Goal: Contribute content: Add original content to the website for others to see

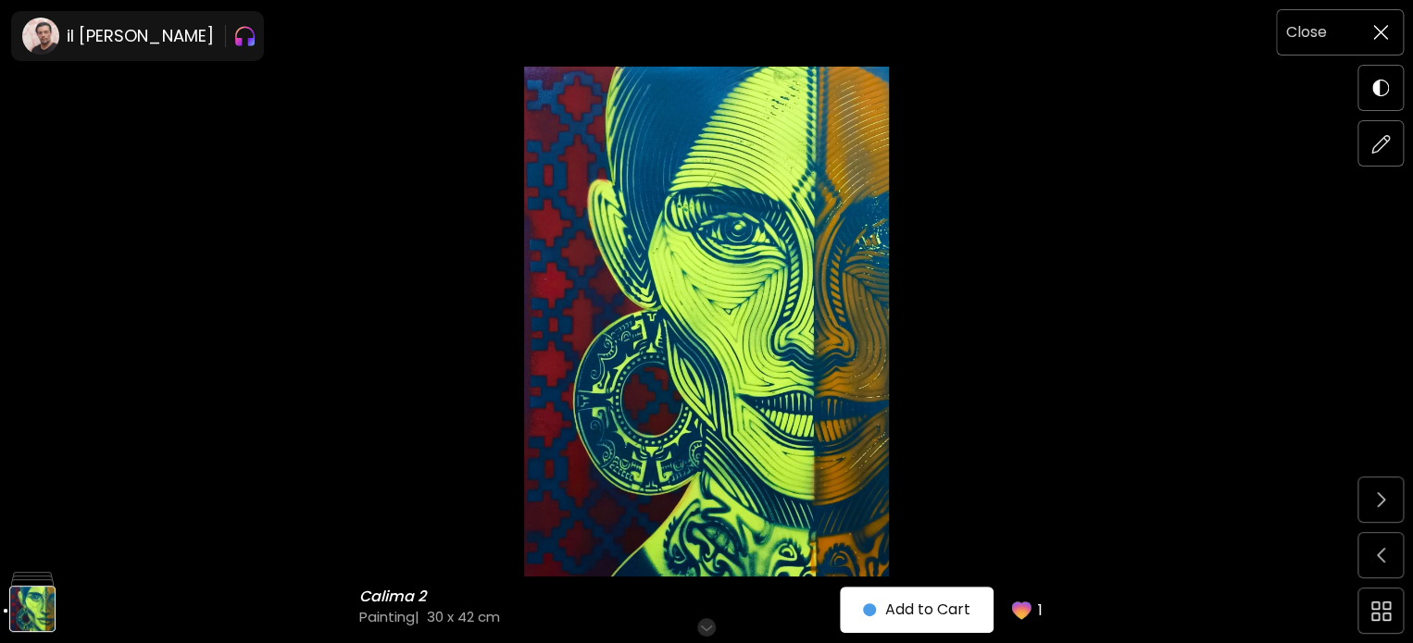
click at [1388, 28] on span at bounding box center [1380, 32] width 39 height 39
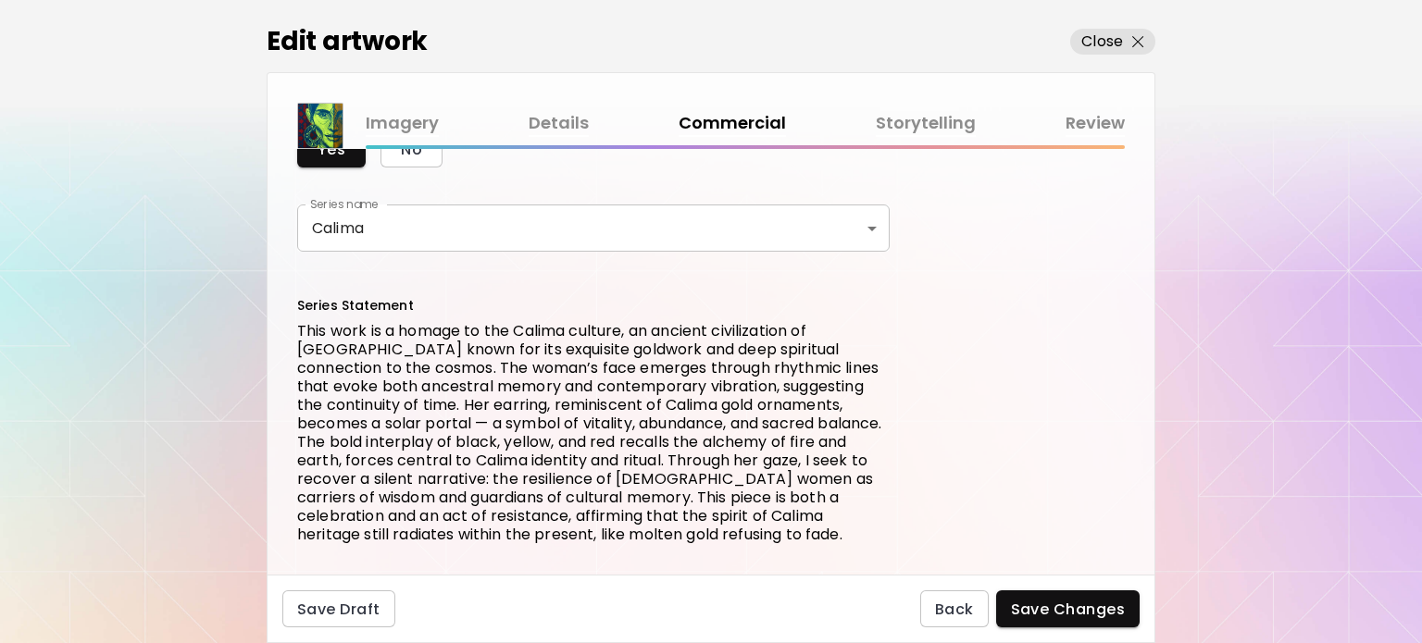
scroll to position [463, 0]
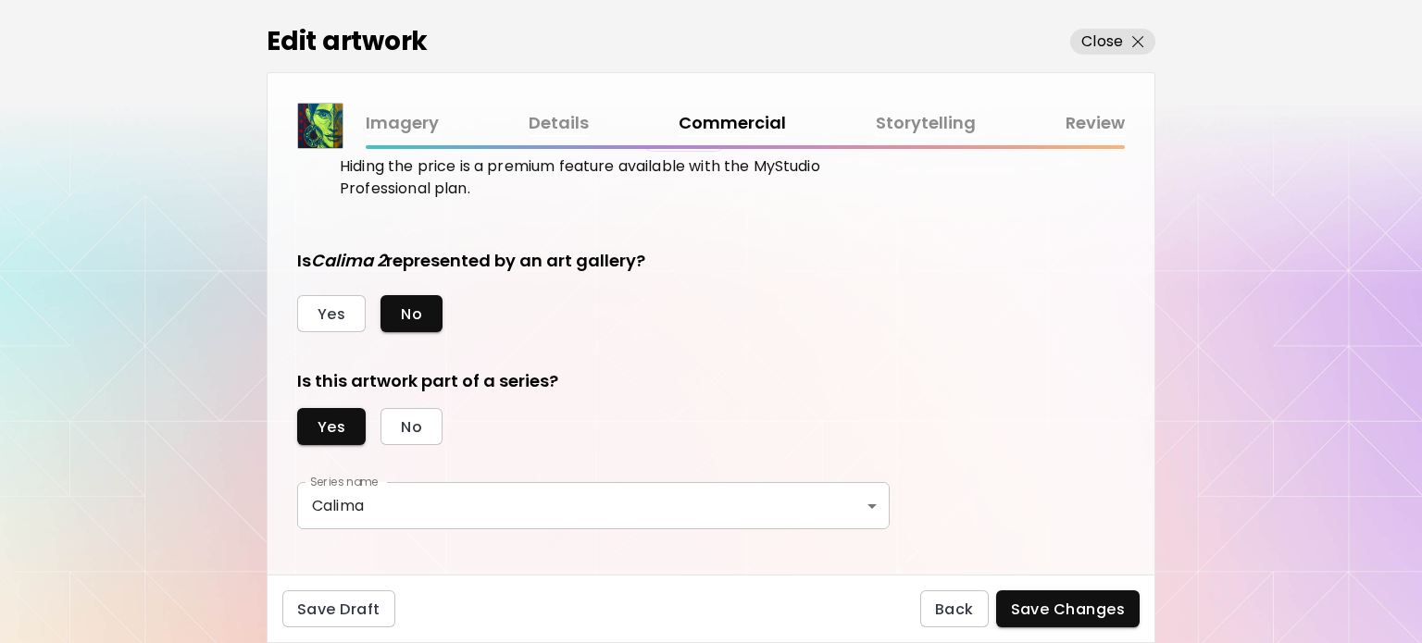
click at [367, 120] on link "Imagery" at bounding box center [402, 123] width 73 height 27
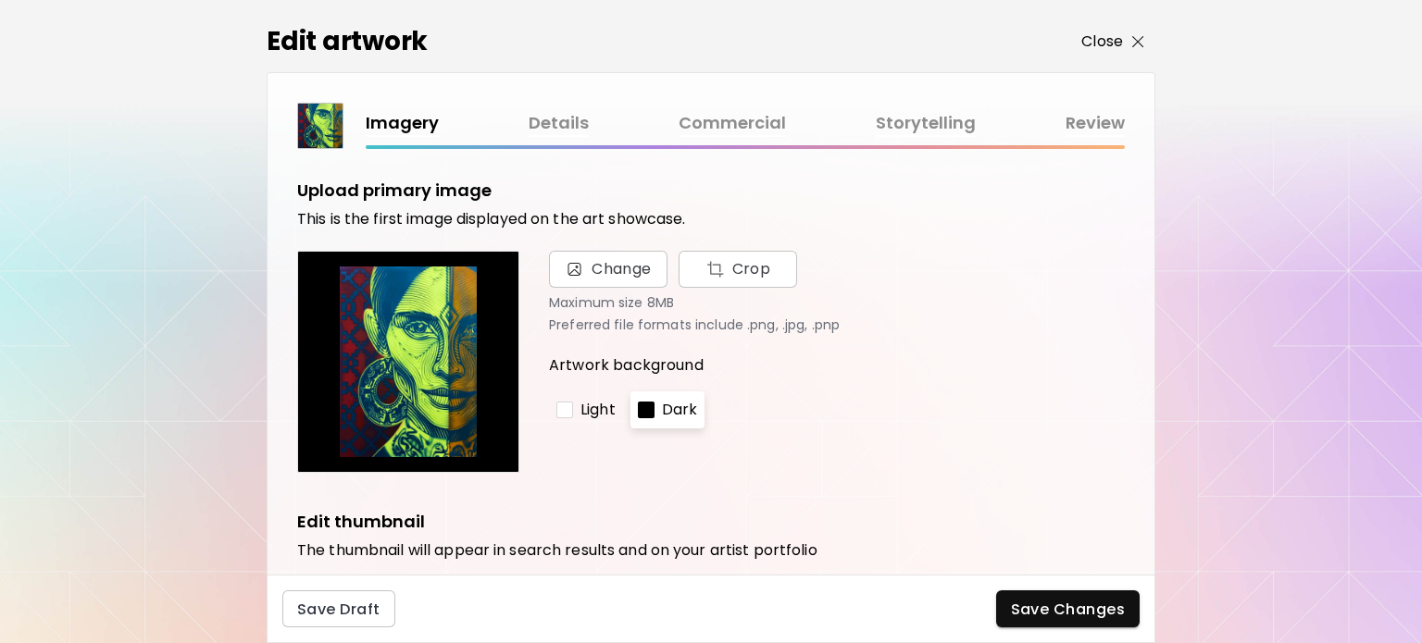
click at [1096, 40] on p "Close" at bounding box center [1102, 42] width 42 height 22
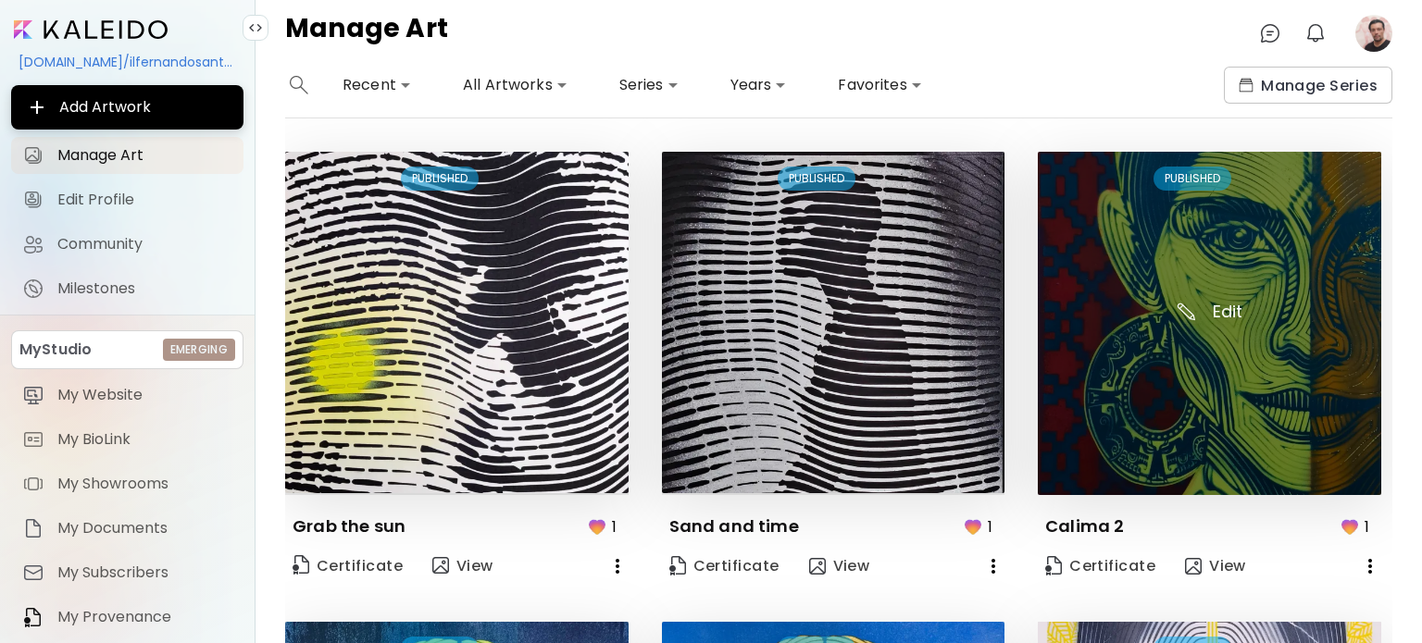
click at [1102, 291] on img at bounding box center [1209, 323] width 343 height 343
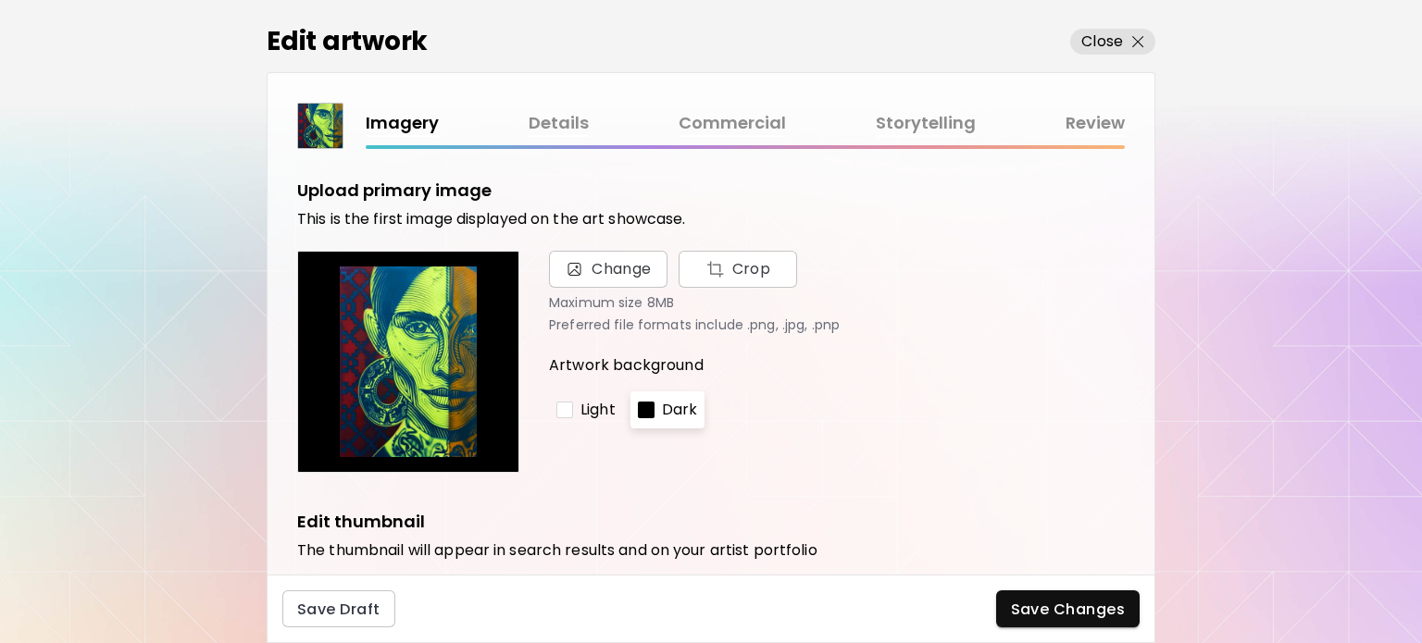
click at [1120, 55] on div "Edit artwork Close" at bounding box center [711, 36] width 889 height 72
click at [1108, 43] on p "Close" at bounding box center [1102, 42] width 42 height 22
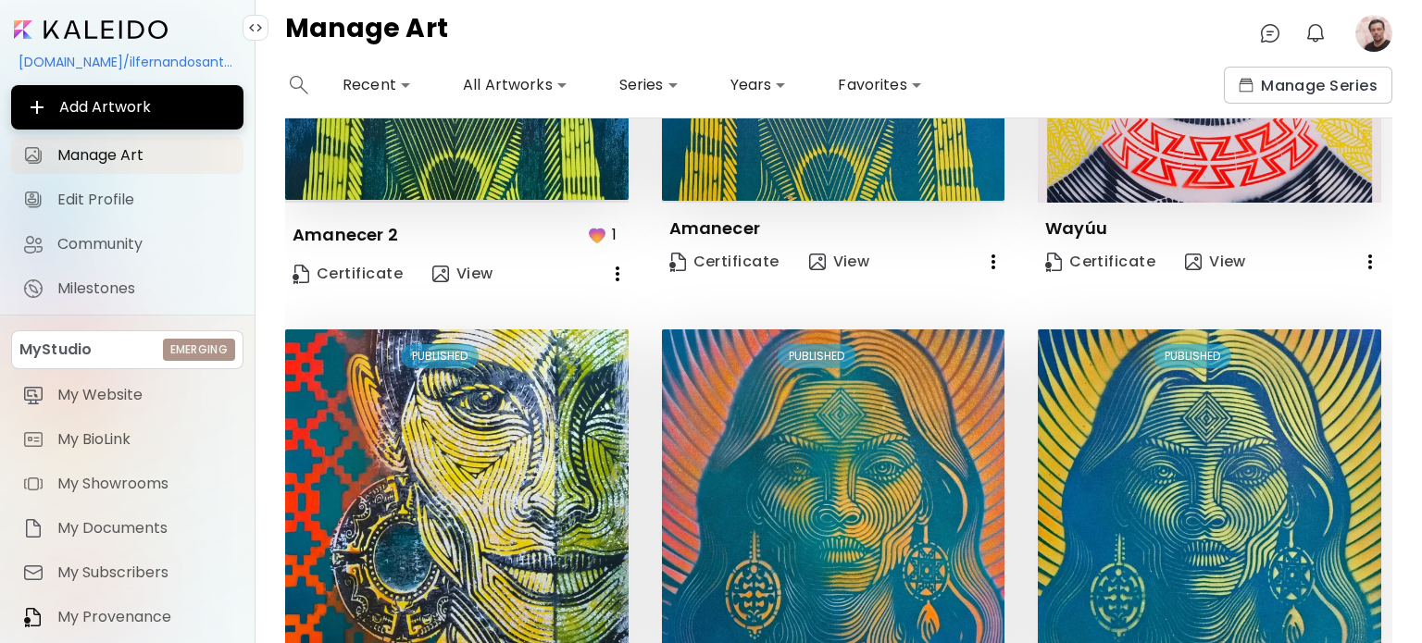
scroll to position [745, 0]
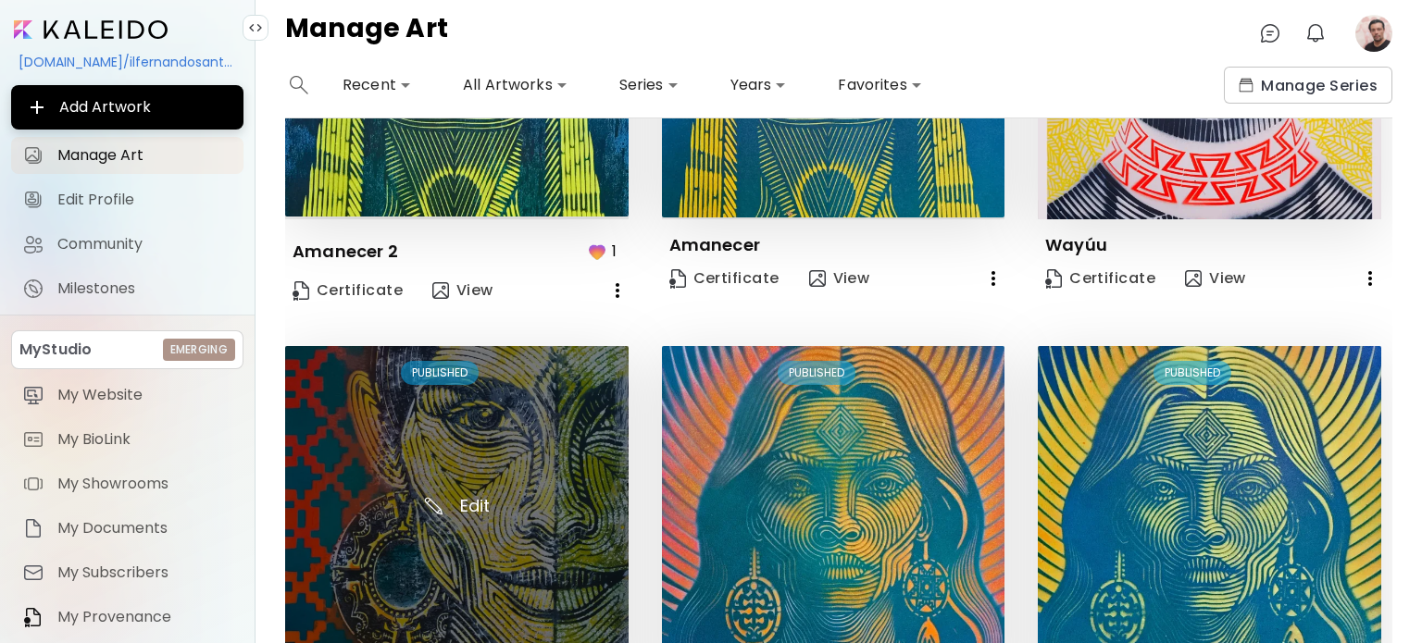
click at [559, 432] on img at bounding box center [456, 517] width 343 height 343
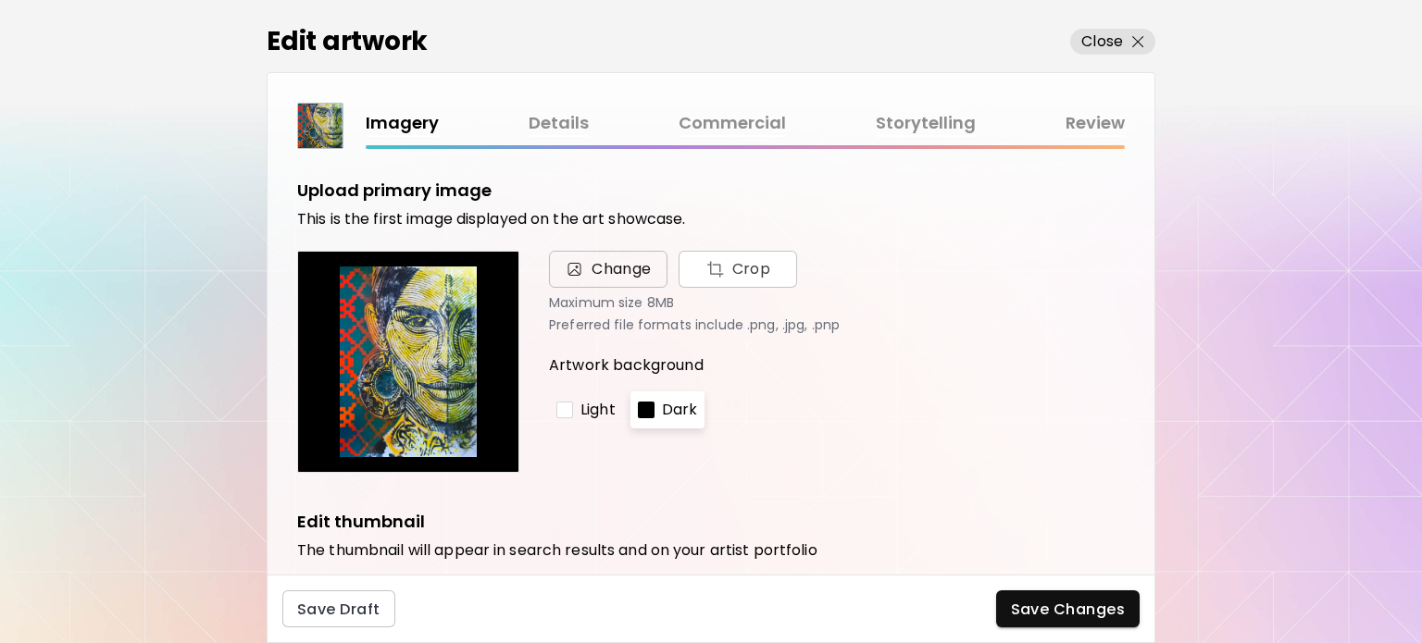
click at [604, 263] on span "Change" at bounding box center [622, 269] width 60 height 22
click at [0, 0] on input "Change Crop" at bounding box center [0, 0] width 0 height 0
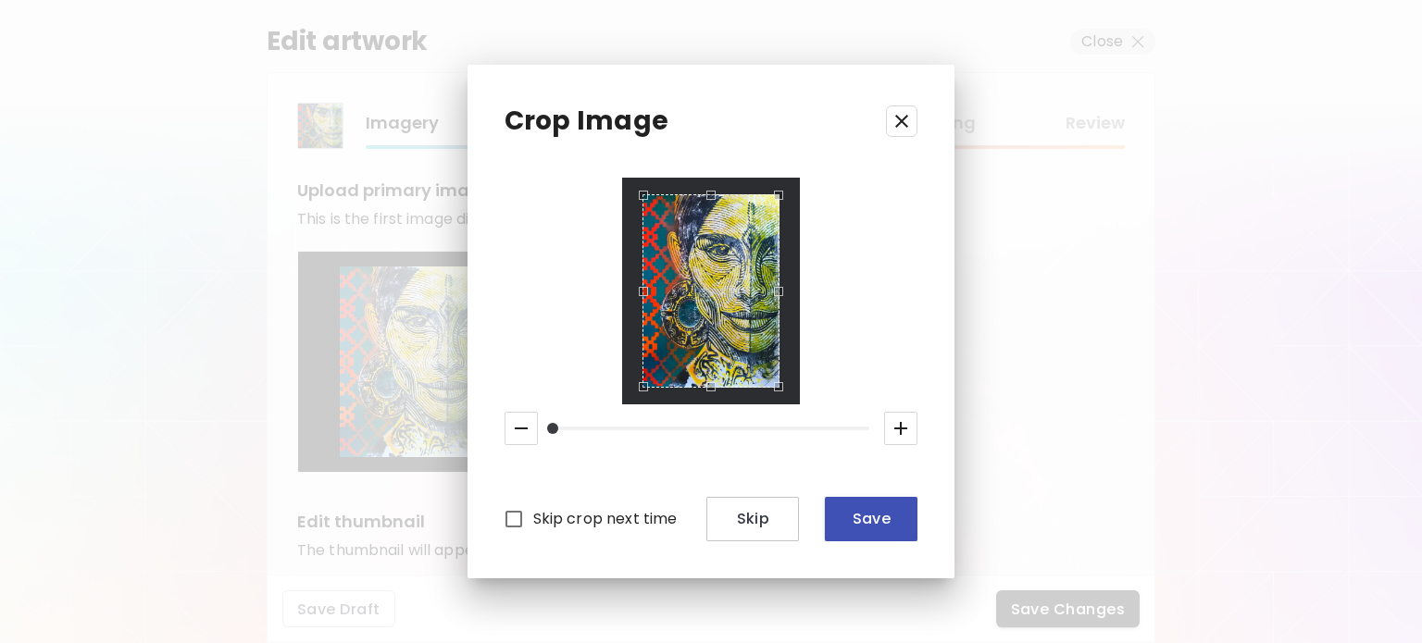
click at [862, 524] on span "Save" at bounding box center [871, 518] width 63 height 19
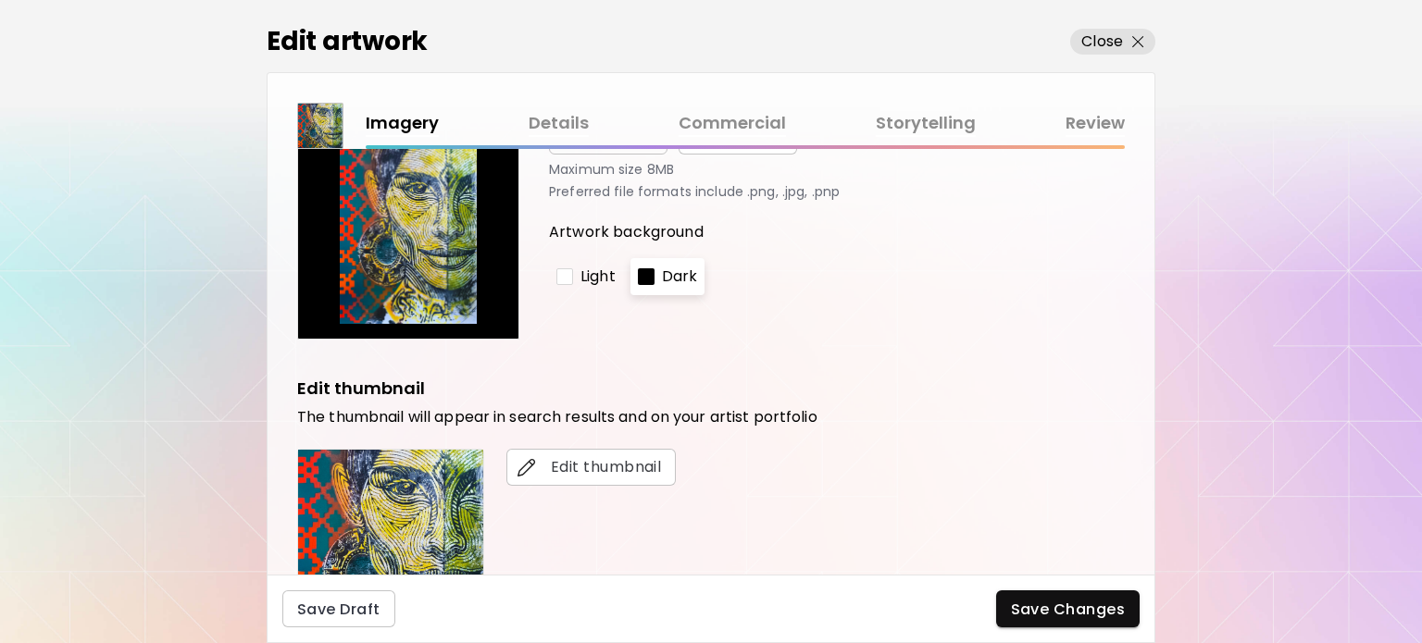
scroll to position [278, 0]
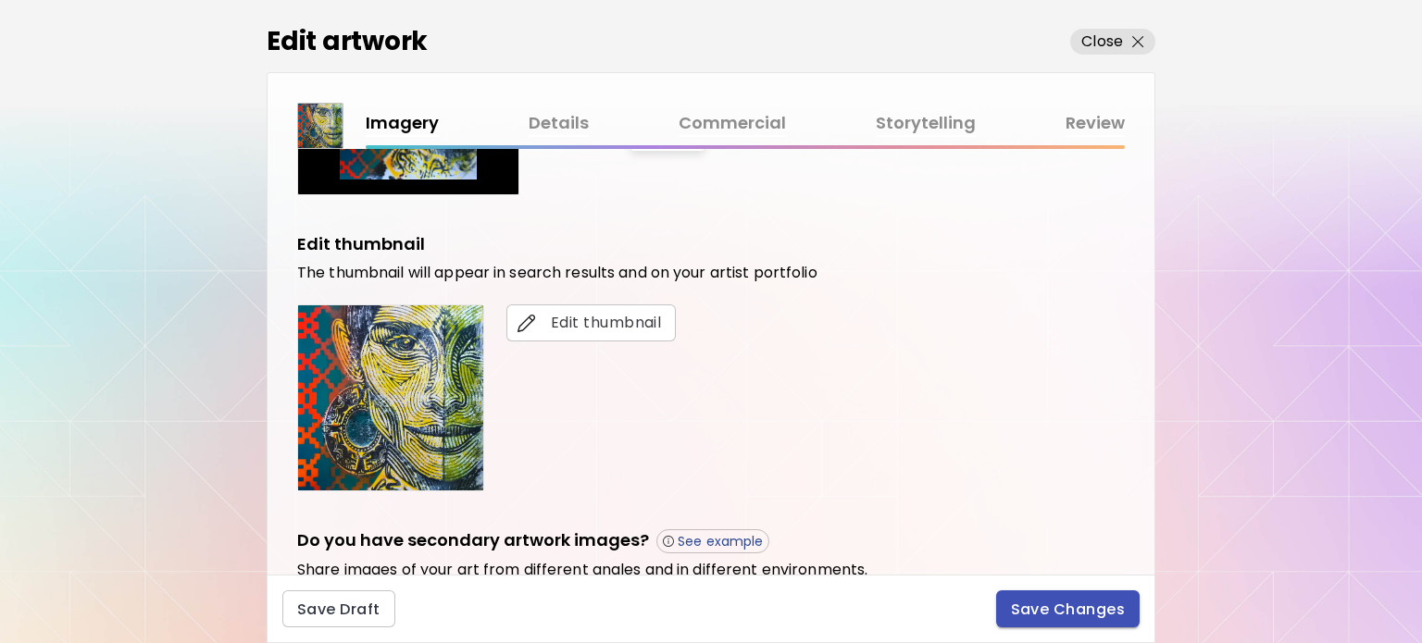
click at [1056, 604] on span "Save Changes" at bounding box center [1068, 609] width 115 height 19
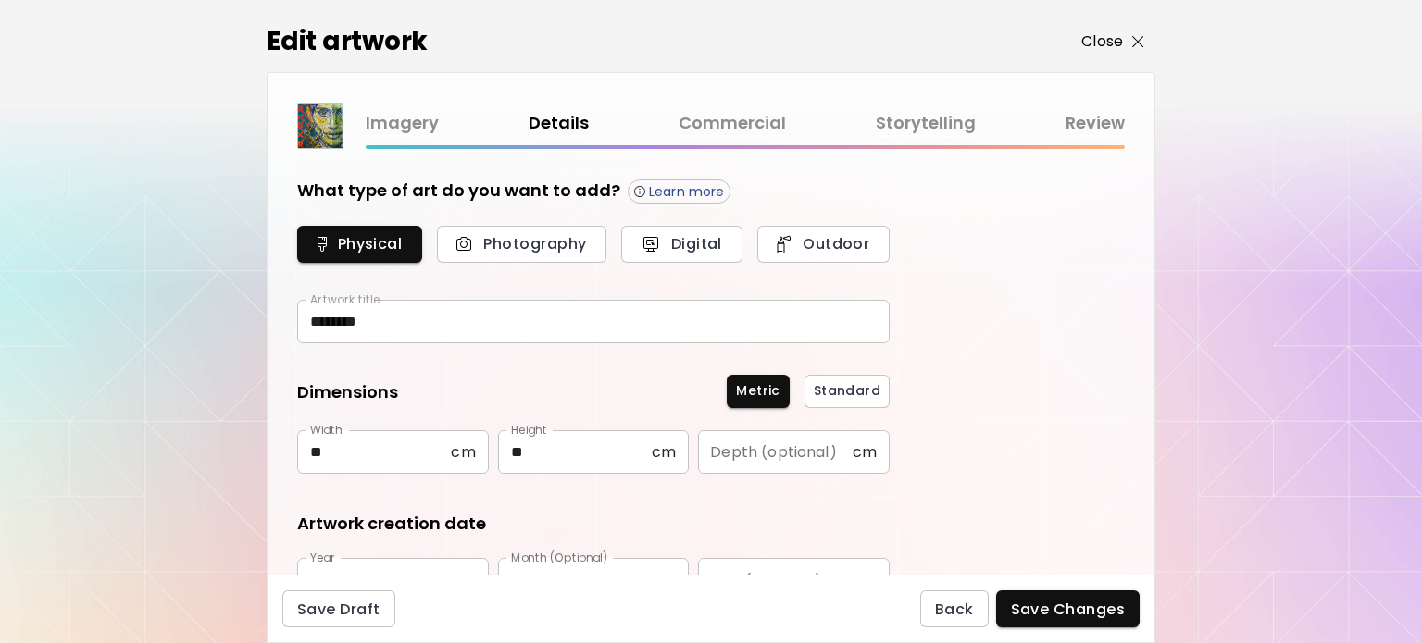
type input "********"
click at [1117, 41] on p "Close" at bounding box center [1102, 42] width 42 height 22
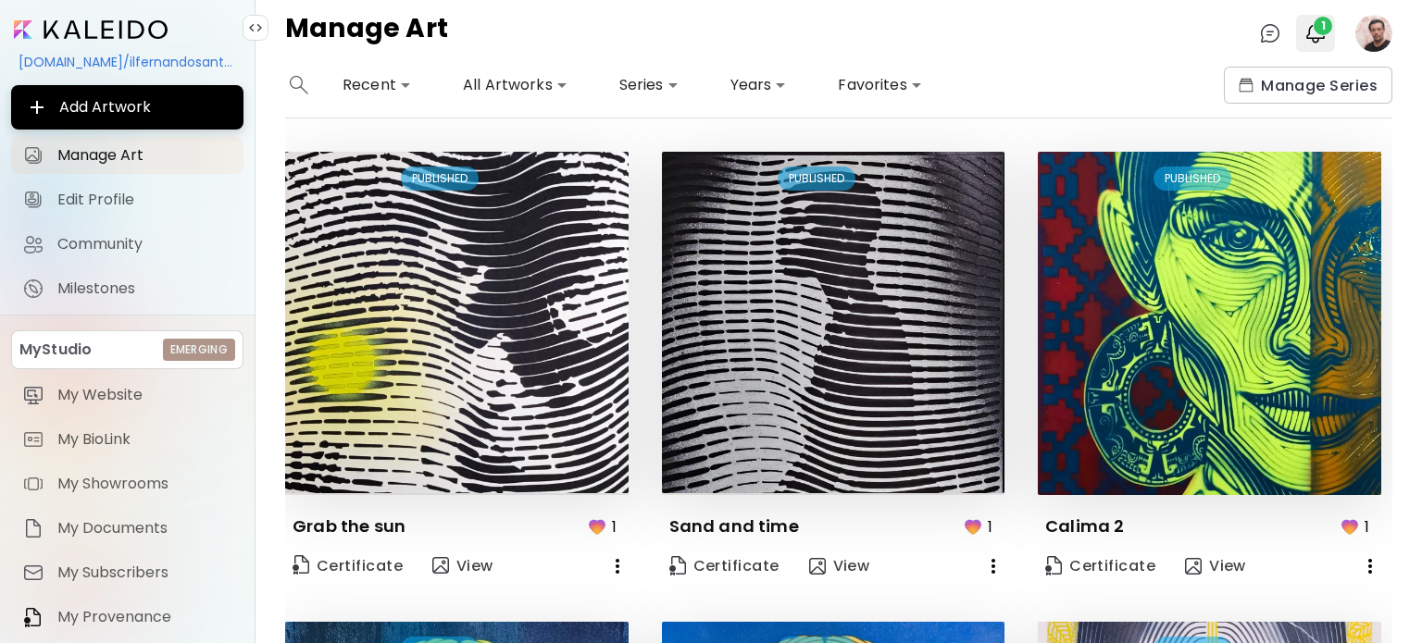
click at [1311, 31] on img "button" at bounding box center [1315, 33] width 22 height 22
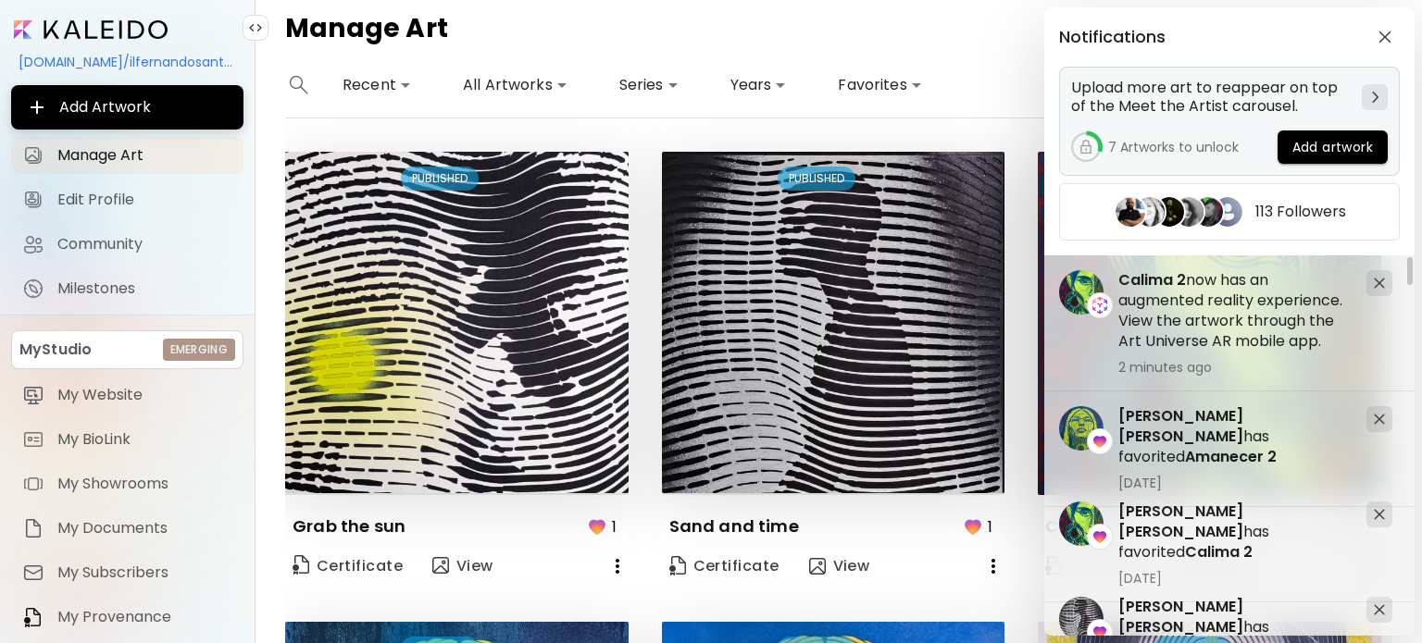
click at [1324, 151] on span "Add artwork" at bounding box center [1332, 147] width 81 height 19
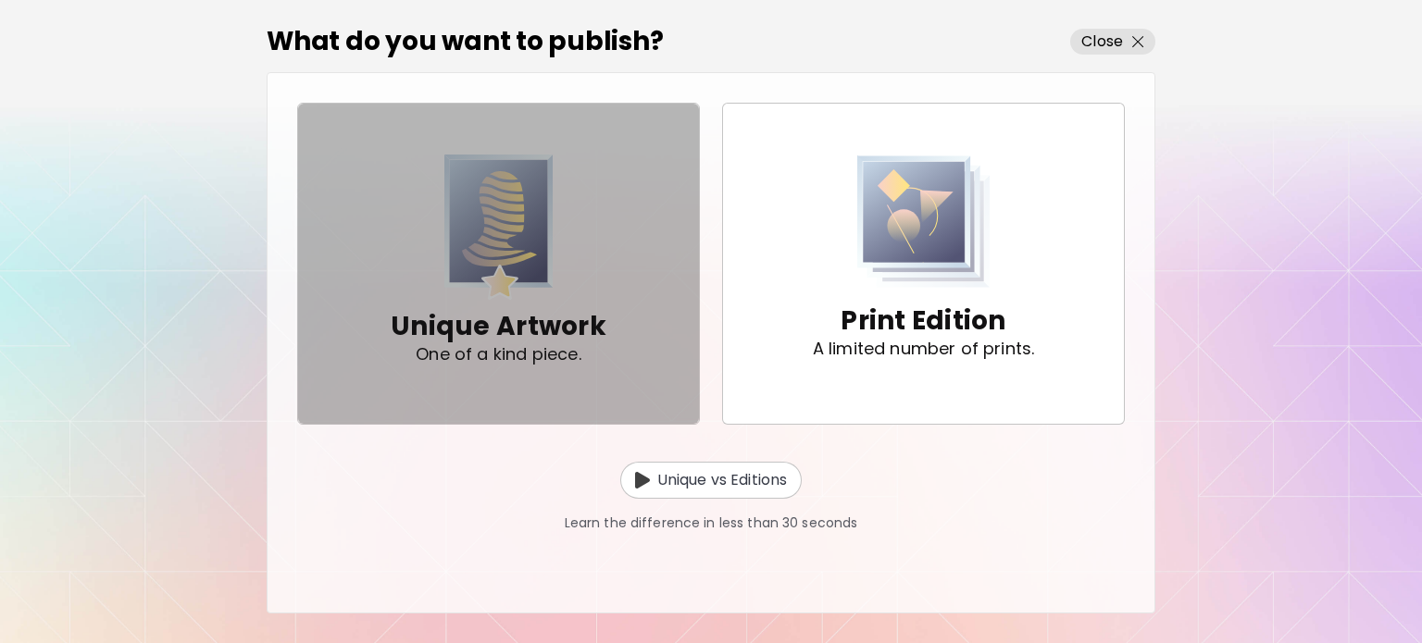
click at [604, 240] on span "Unique Artwork One of a kind piece." at bounding box center [498, 264] width 371 height 218
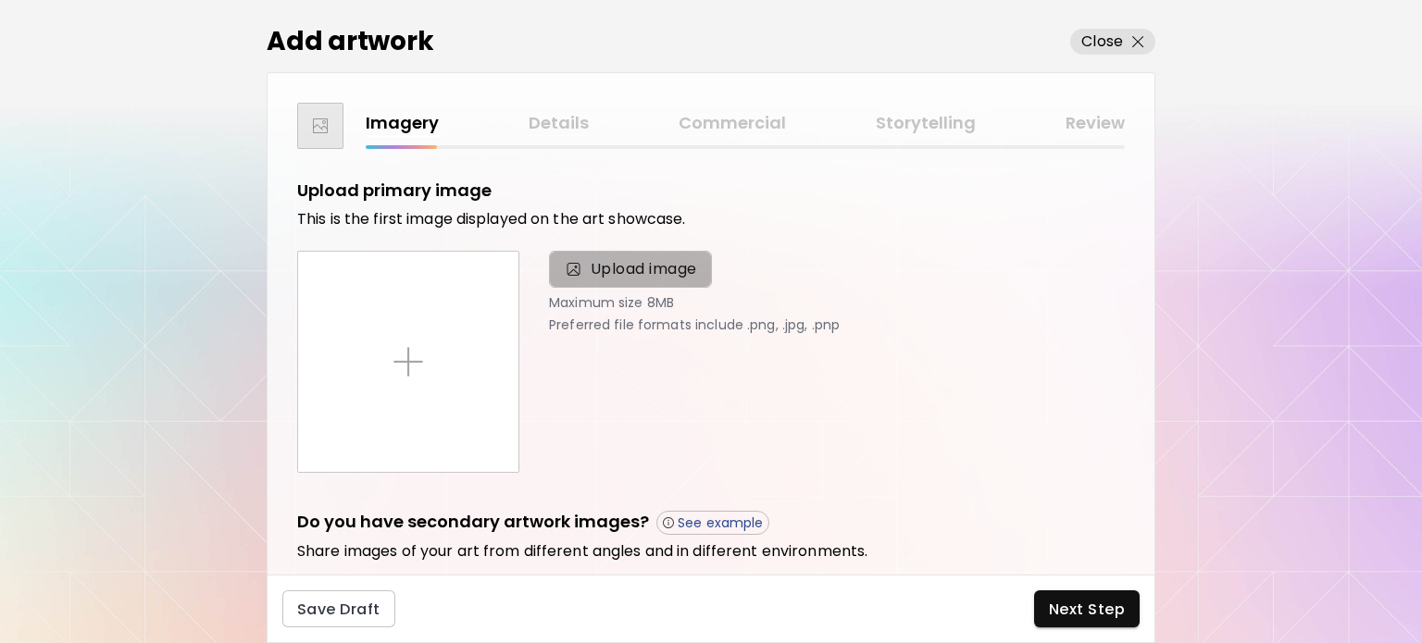
click at [624, 267] on span "Upload image" at bounding box center [644, 269] width 106 height 22
click at [0, 0] on input "Upload image" at bounding box center [0, 0] width 0 height 0
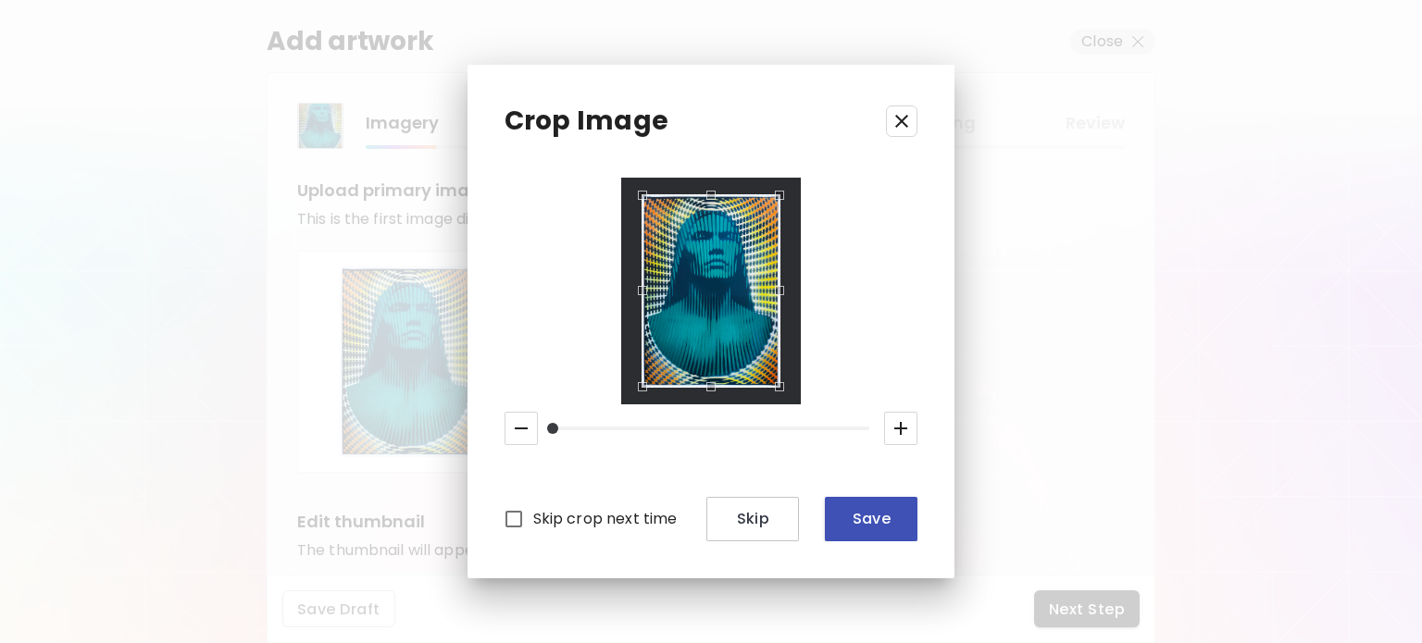
click at [849, 503] on button "Save" at bounding box center [871, 519] width 93 height 44
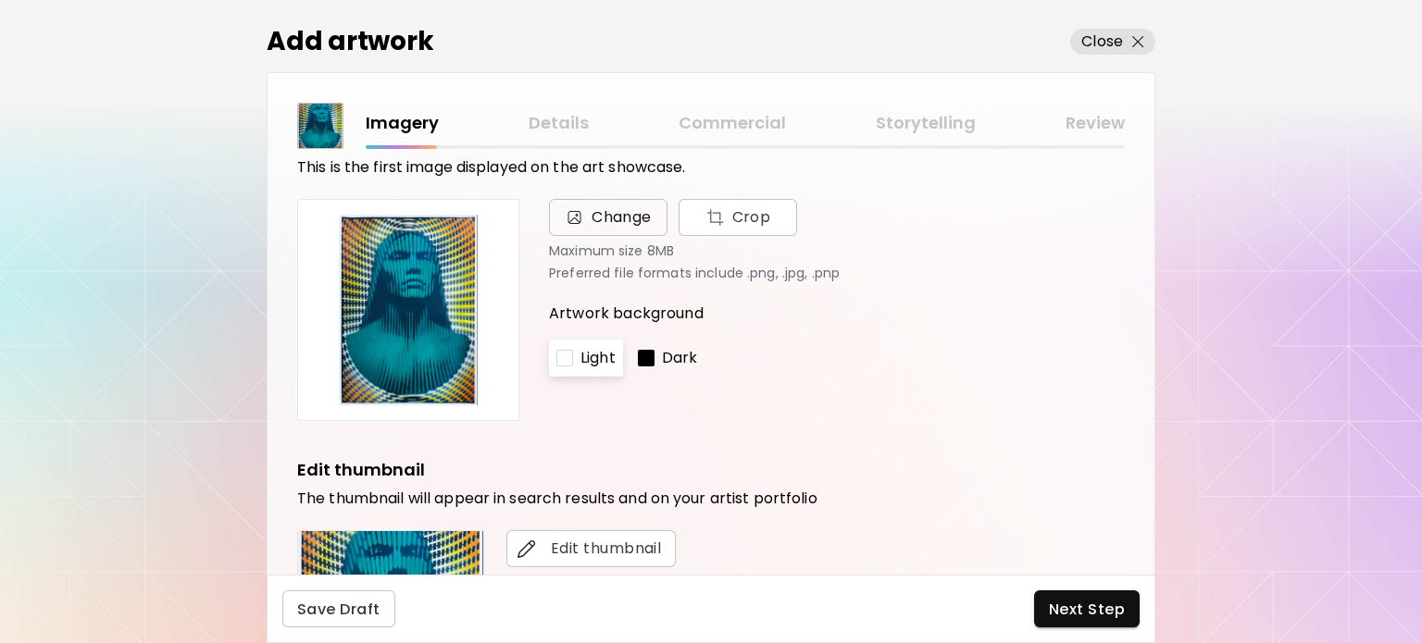
scroll to position [185, 0]
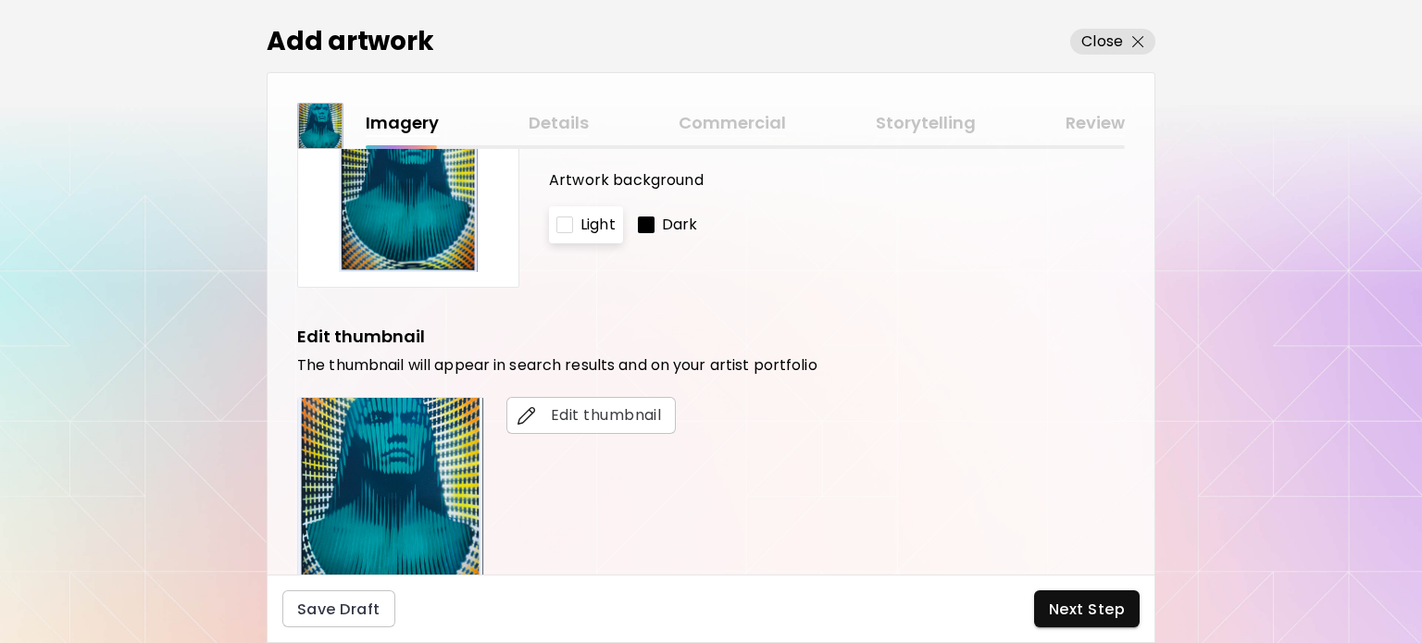
click at [661, 218] on div "Dark" at bounding box center [667, 224] width 75 height 37
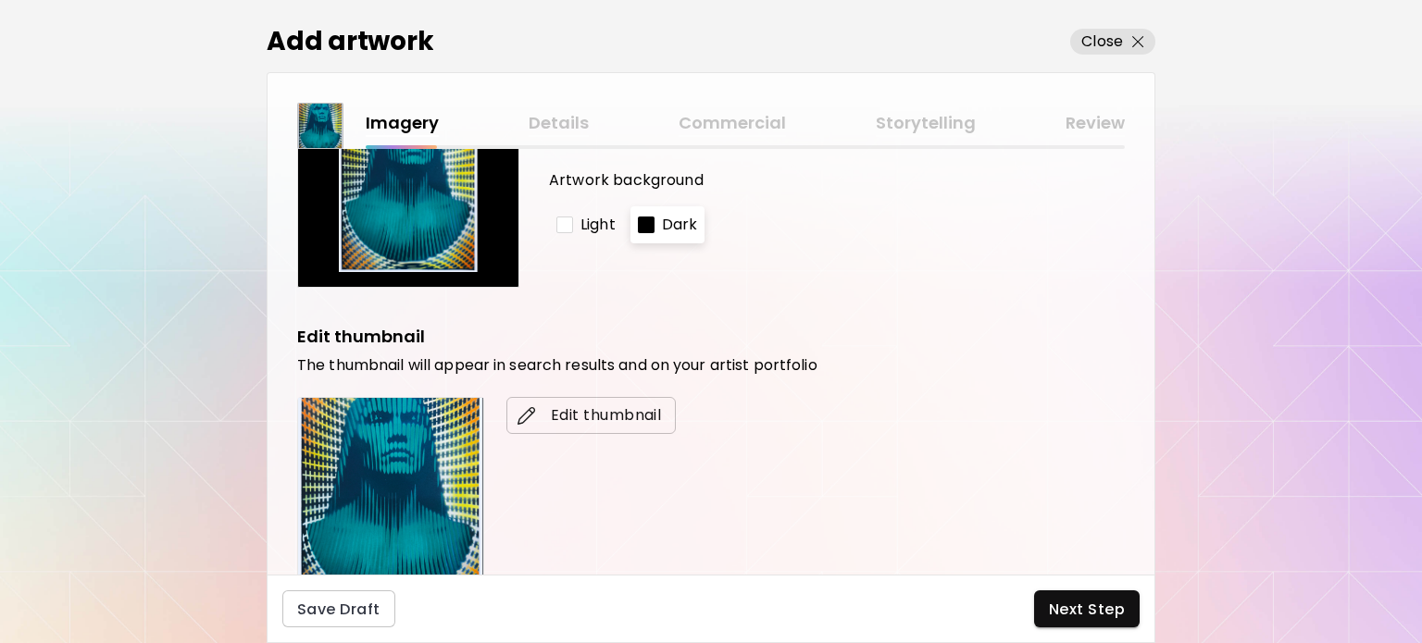
click at [587, 419] on span "Edit thumbnail" at bounding box center [591, 416] width 140 height 22
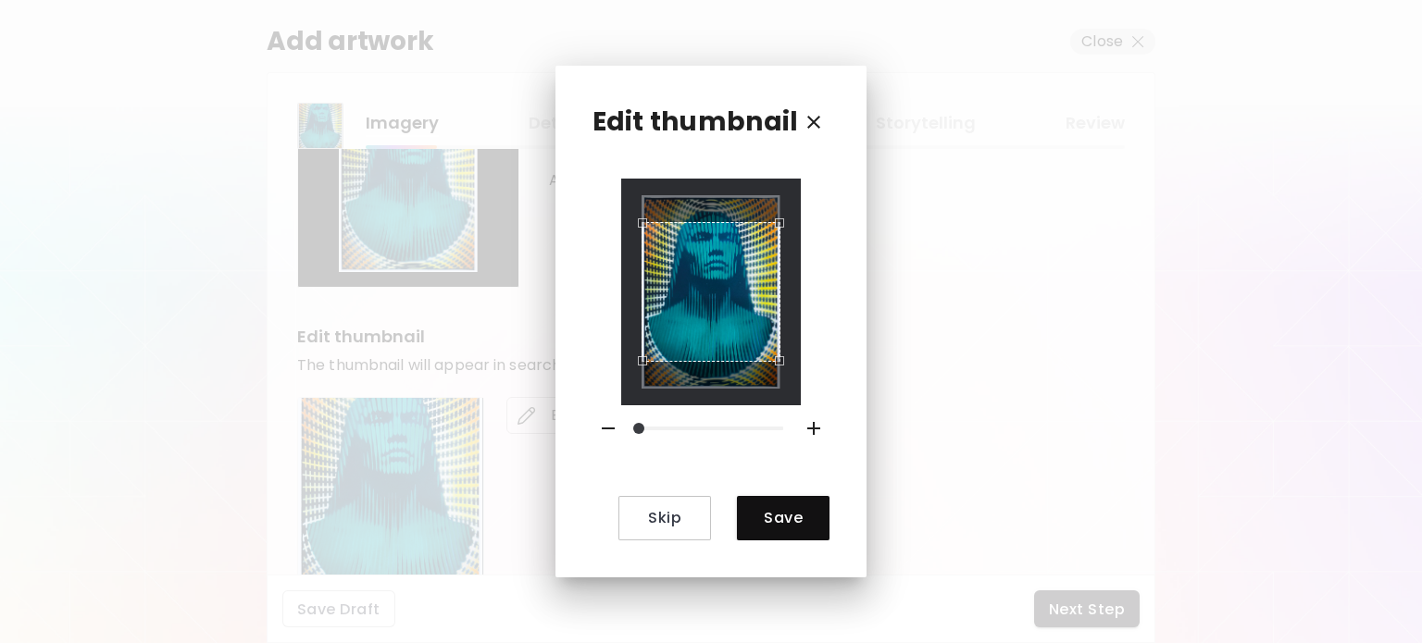
scroll to position [463, 0]
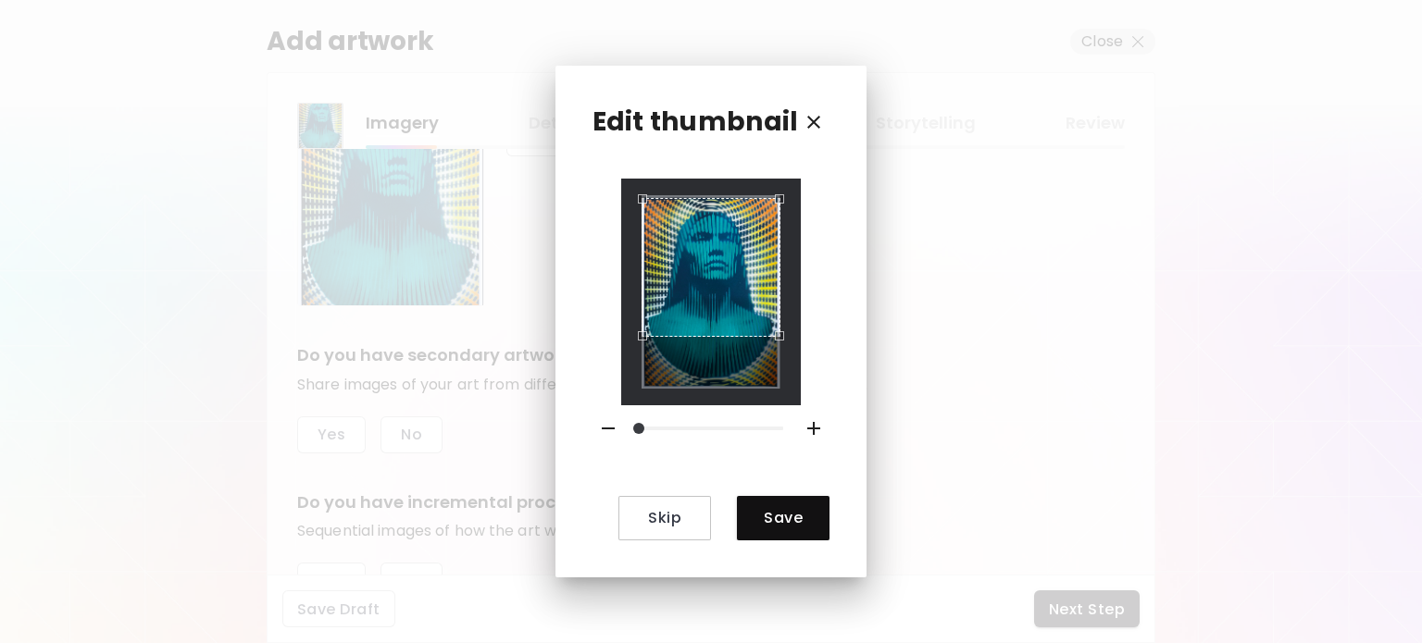
click at [680, 247] on div "Use the arrow keys to move the crop selection area" at bounding box center [711, 268] width 140 height 140
click at [807, 428] on icon "button" at bounding box center [813, 428] width 13 height 13
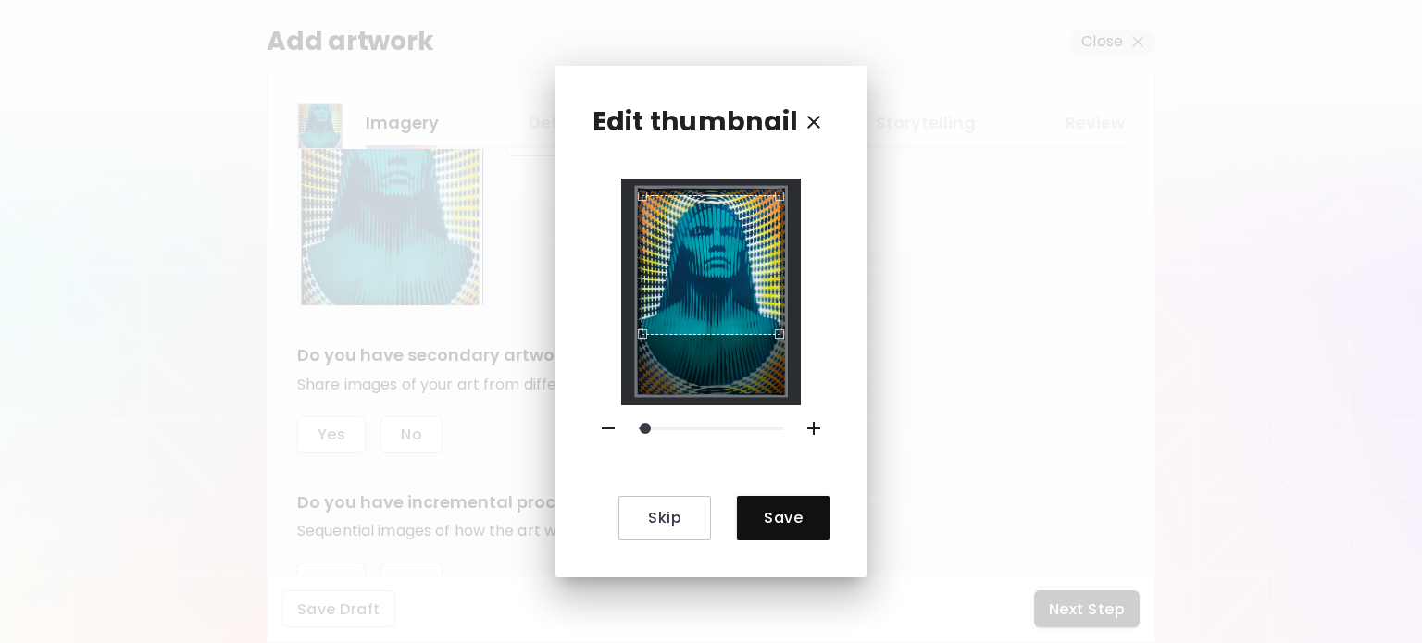
click at [719, 195] on div "Use the arrow keys to move the crop selection area" at bounding box center [711, 265] width 140 height 140
click at [722, 214] on div "Use the arrow keys to move the crop selection area" at bounding box center [711, 265] width 140 height 140
click at [615, 428] on icon "button" at bounding box center [608, 429] width 13 height 2
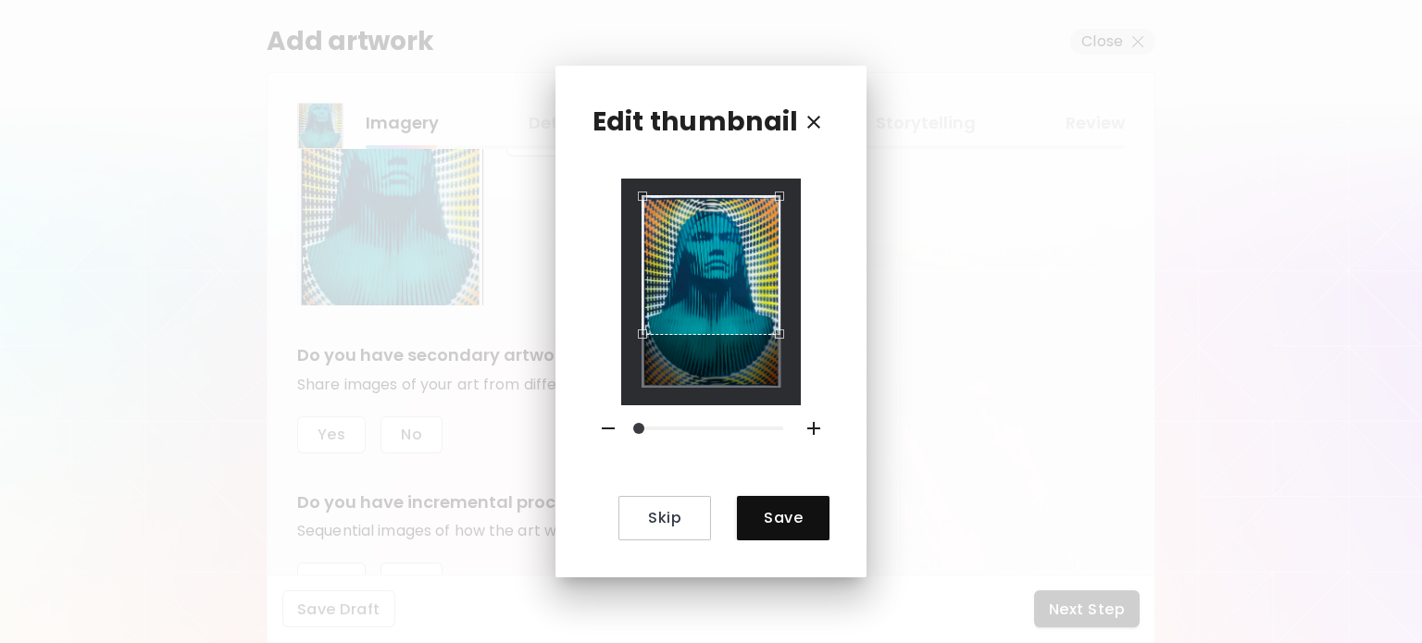
click at [615, 428] on icon "button" at bounding box center [608, 429] width 13 height 2
click at [778, 198] on div "Use the arrow keys to move the north east drag handle to change the crop select…" at bounding box center [778, 198] width 0 height 0
click at [650, 332] on div at bounding box center [711, 291] width 140 height 193
click at [692, 262] on div "Use the arrow keys to move the crop selection area" at bounding box center [707, 265] width 124 height 124
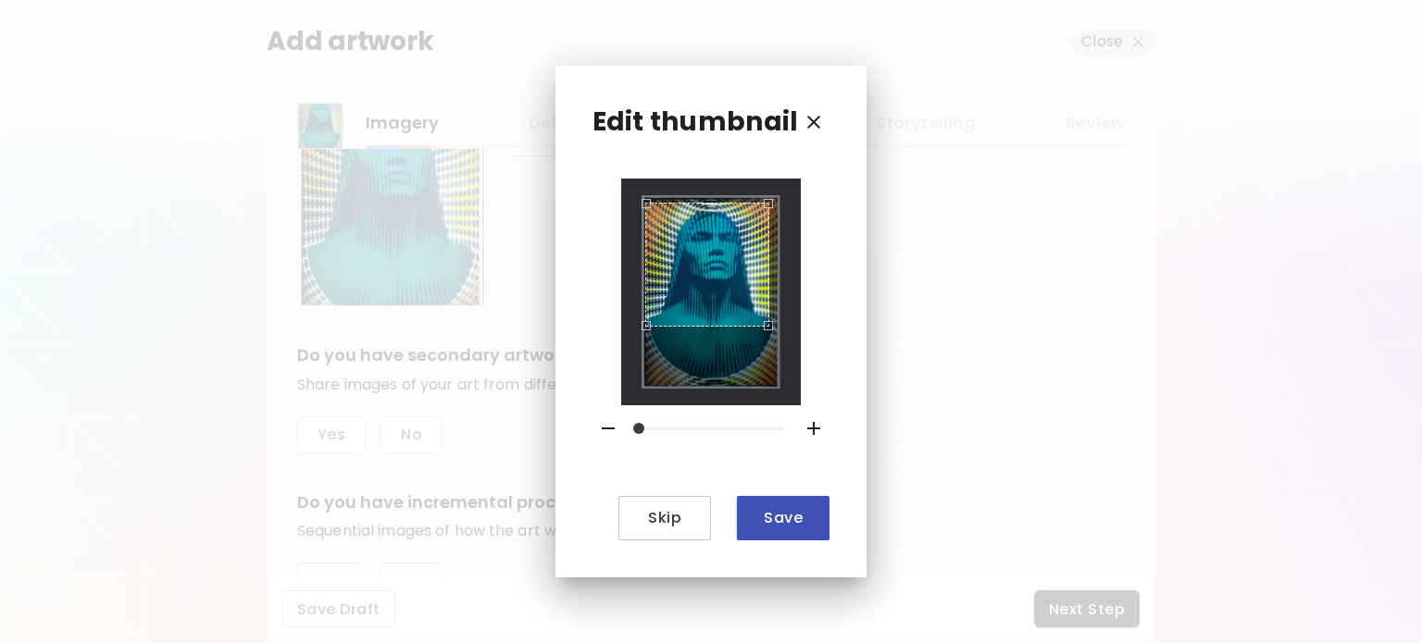
click at [798, 531] on button "Save" at bounding box center [783, 518] width 93 height 44
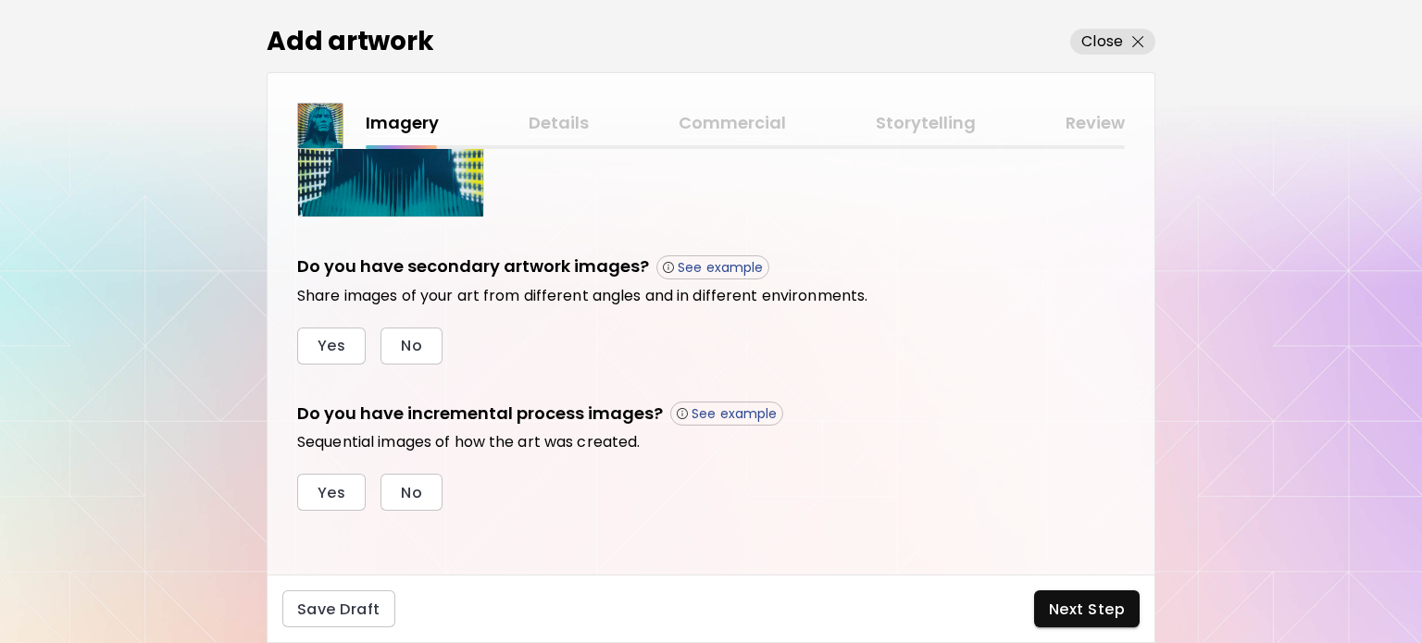
scroll to position [552, 0]
click at [325, 345] on span "Yes" at bounding box center [332, 345] width 28 height 19
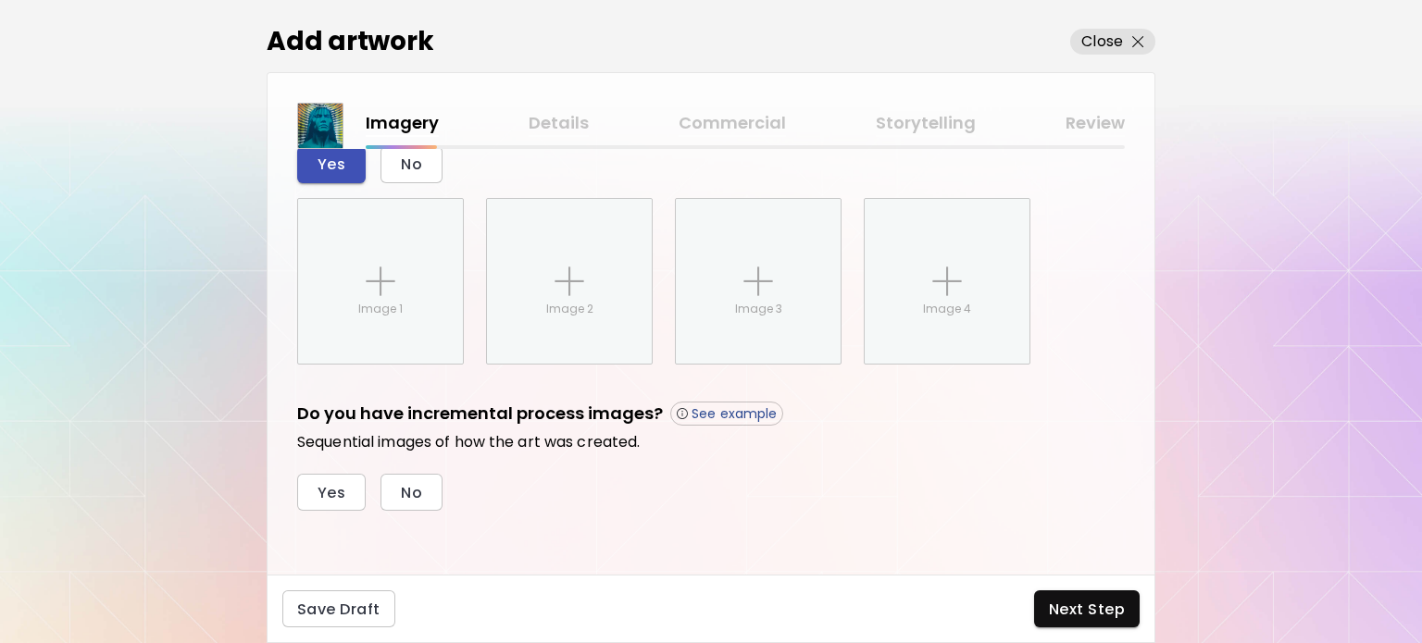
scroll to position [733, 0]
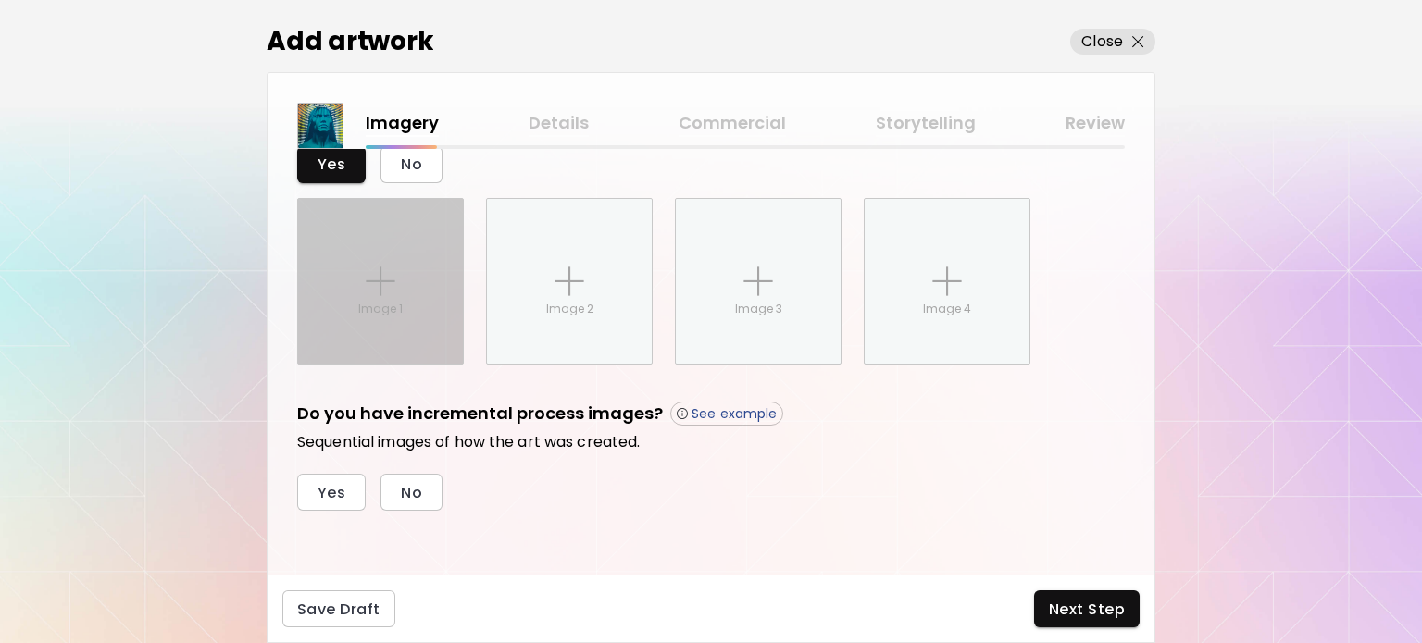
click at [358, 325] on div "Image 1" at bounding box center [380, 281] width 165 height 165
click at [0, 0] on input "Image 1" at bounding box center [0, 0] width 0 height 0
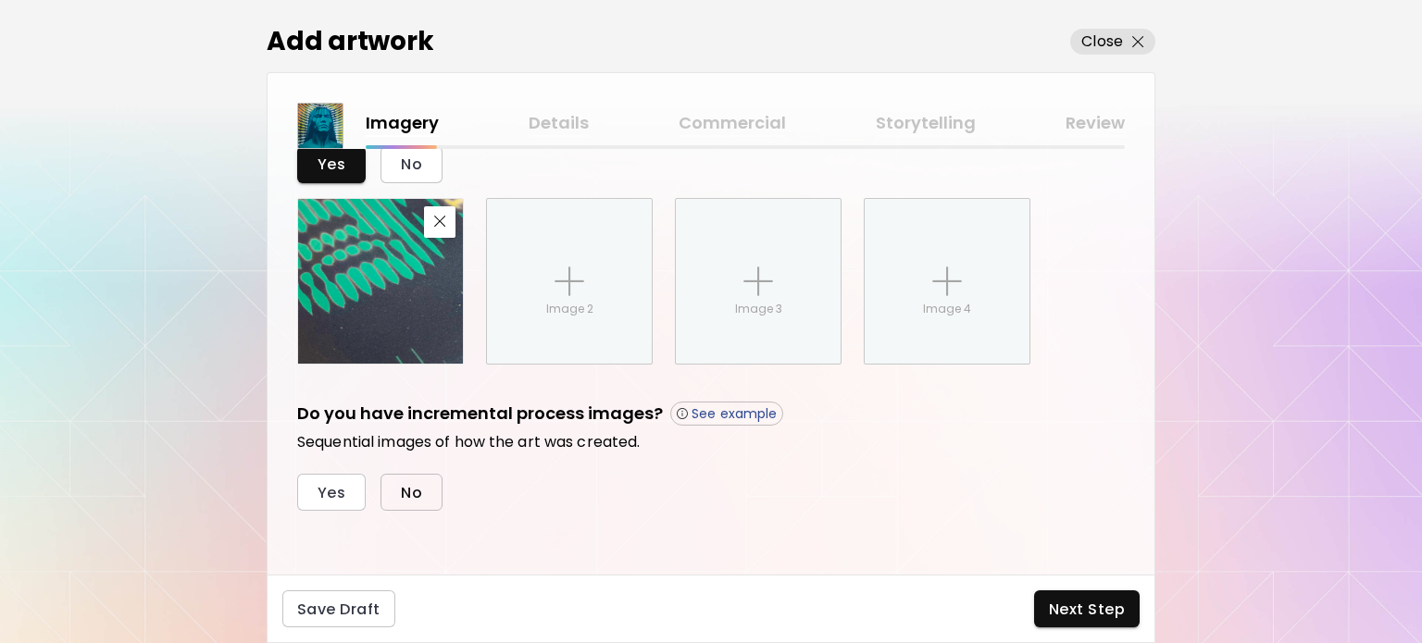
click at [426, 499] on button "No" at bounding box center [411, 492] width 62 height 37
click at [1082, 606] on span "Next Step" at bounding box center [1087, 609] width 76 height 19
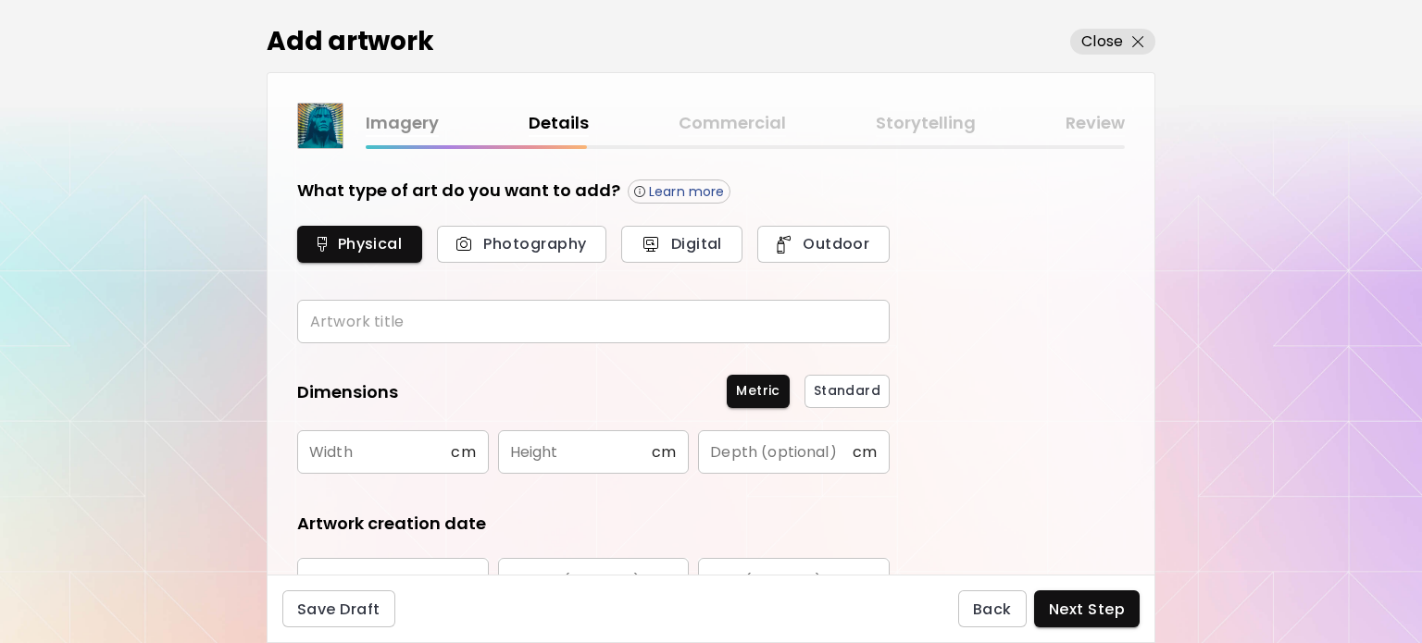
click at [471, 322] on input "text" at bounding box center [593, 322] width 592 height 44
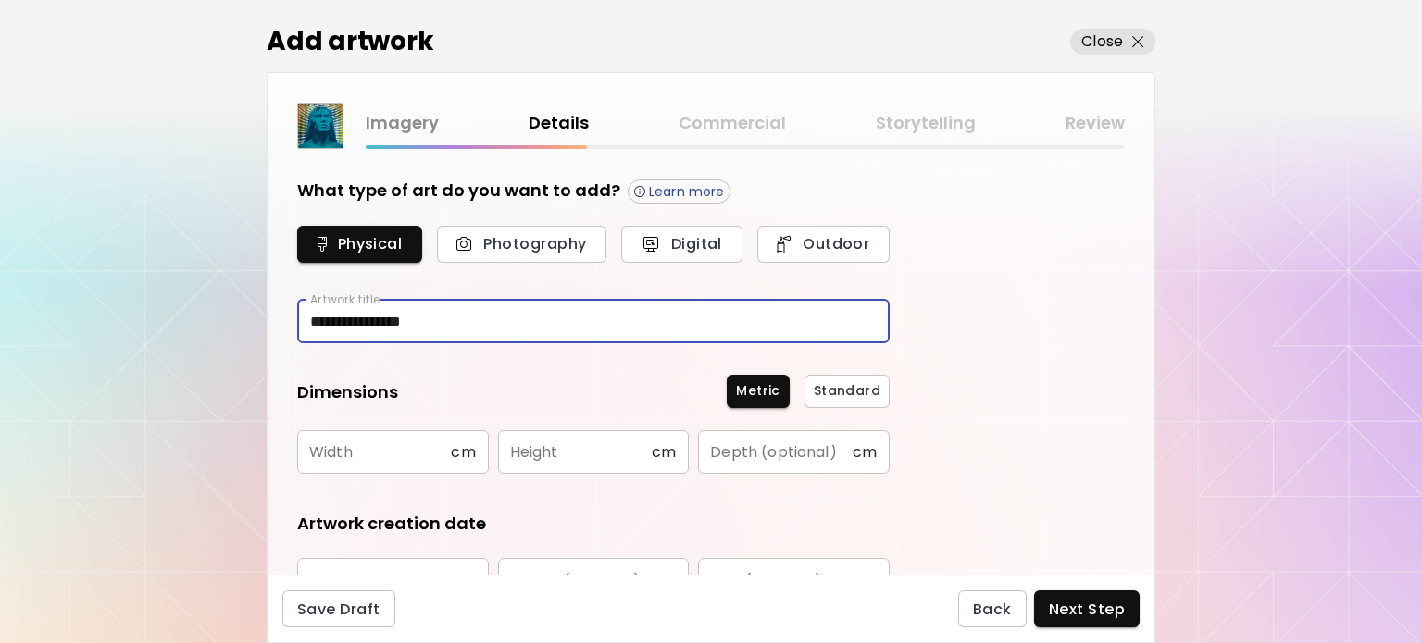
type input "**********"
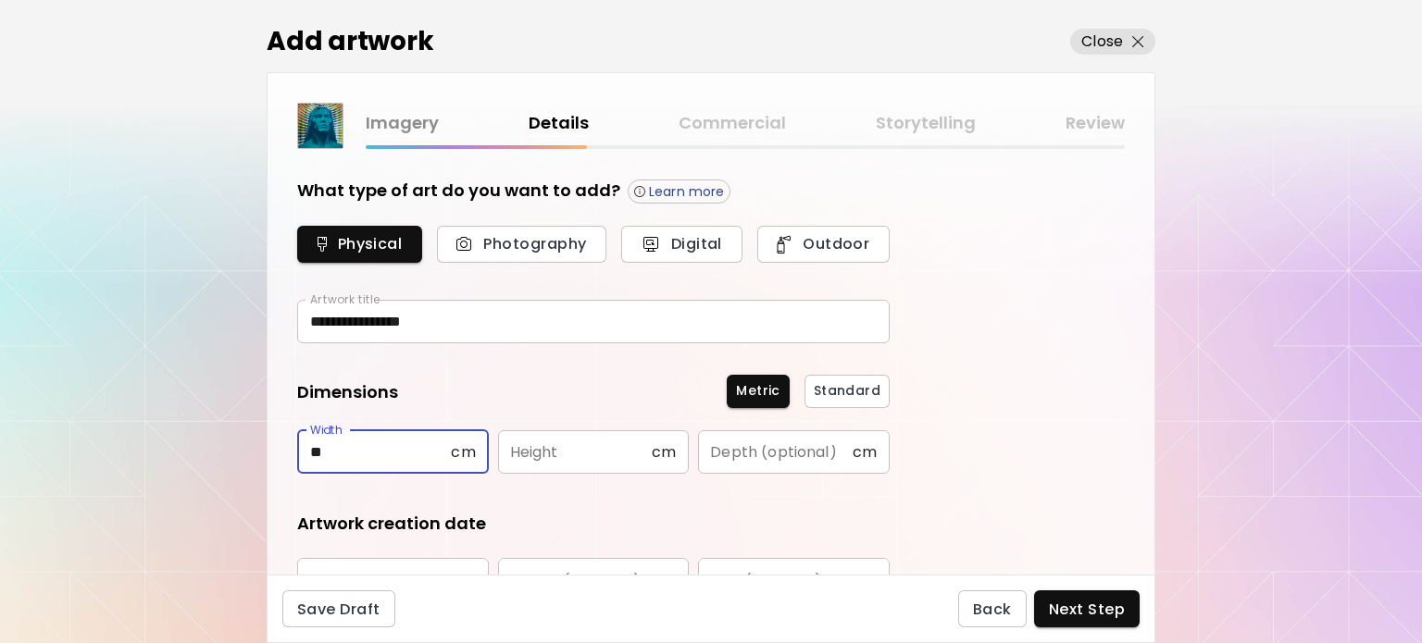
type input "**"
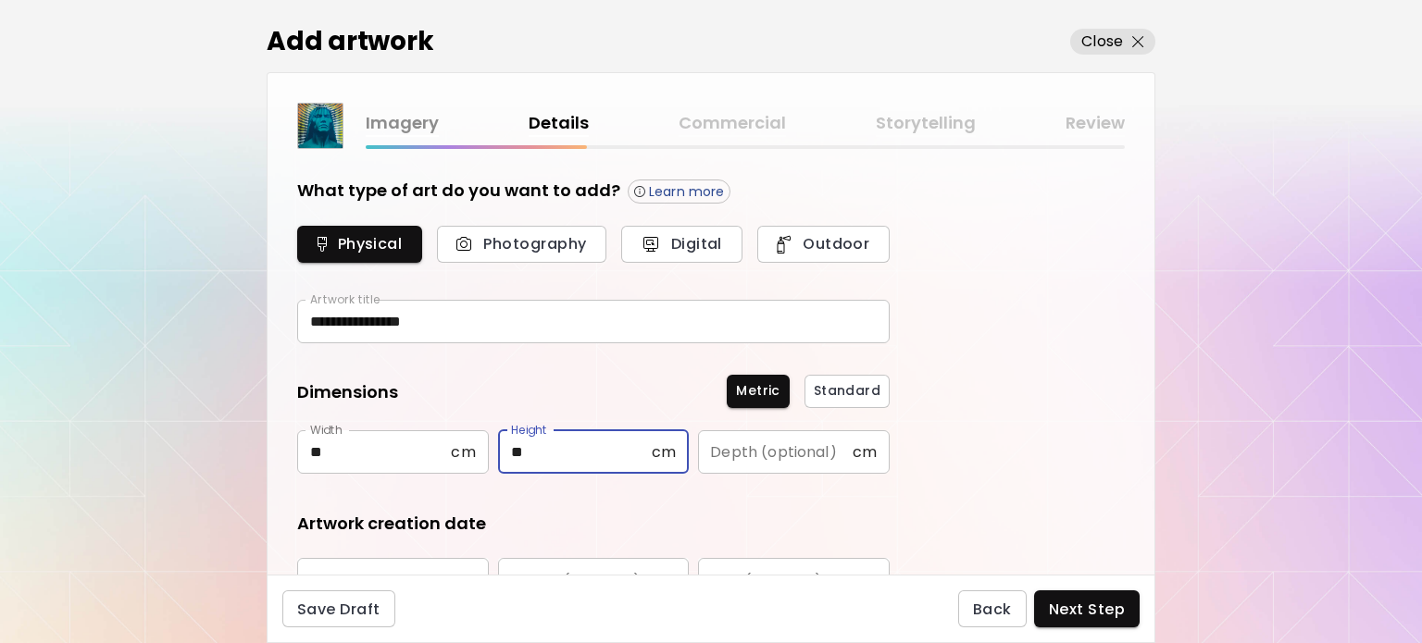
type input "**"
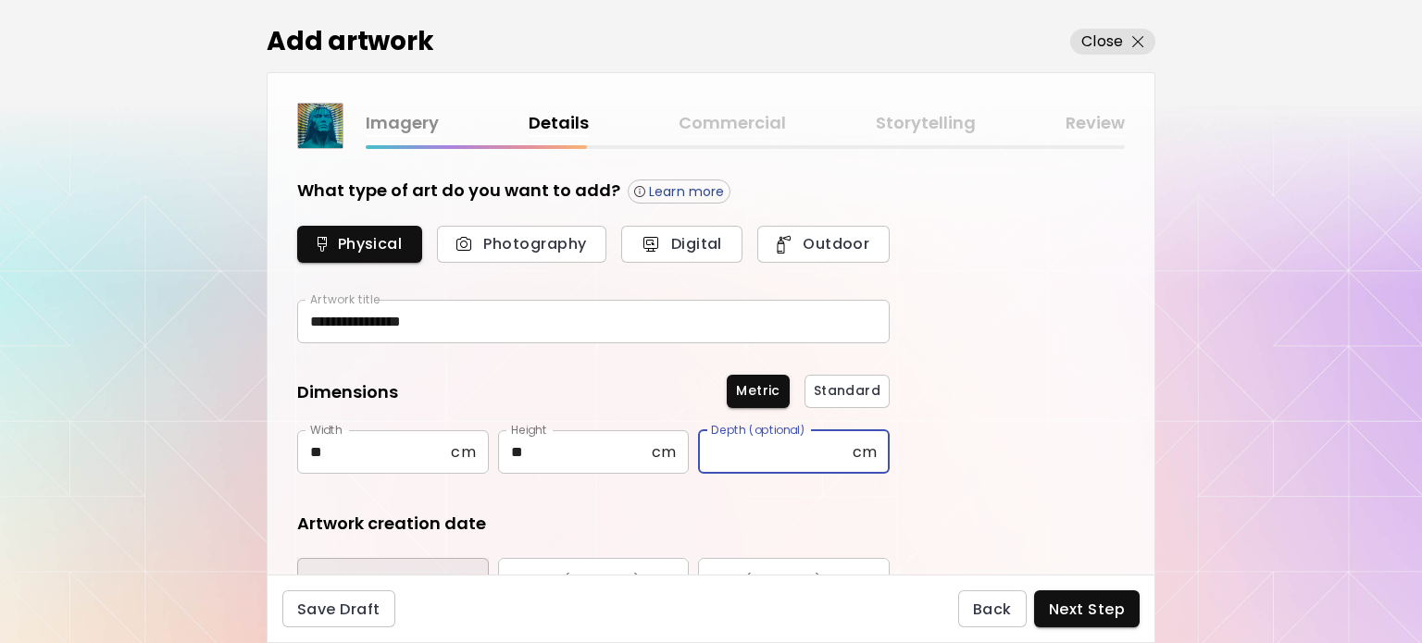
scroll to position [29, 0]
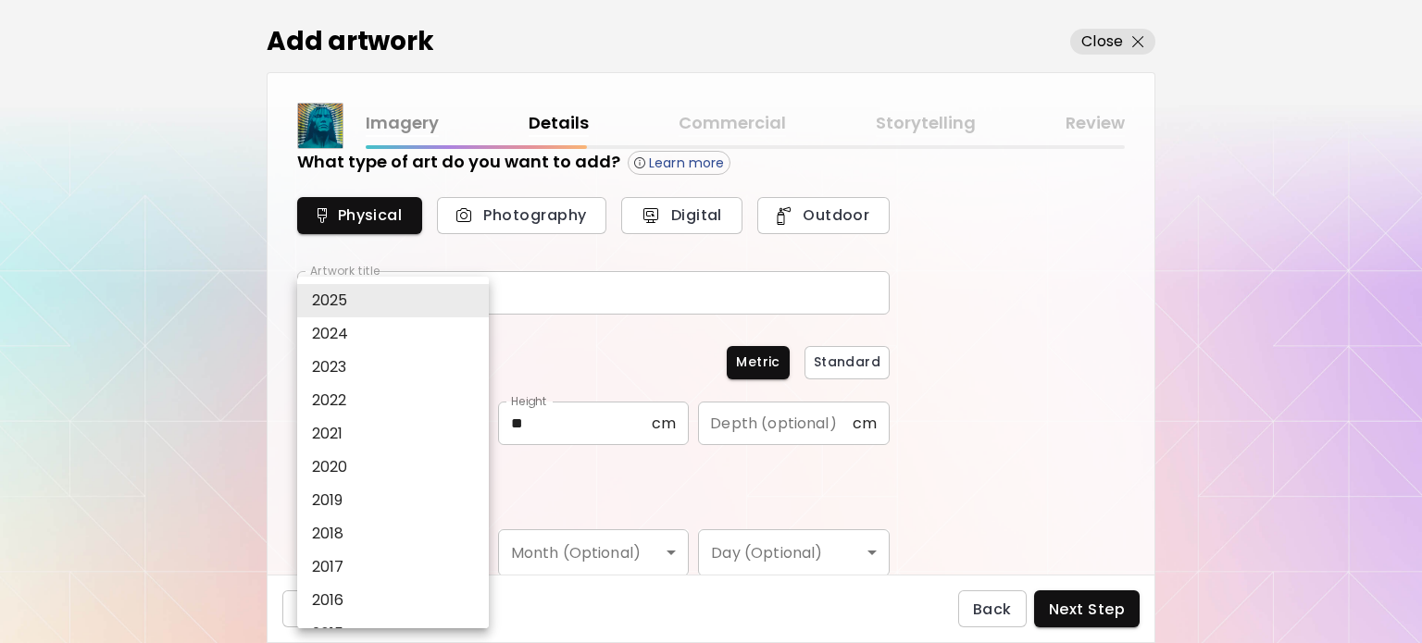
type input "****"
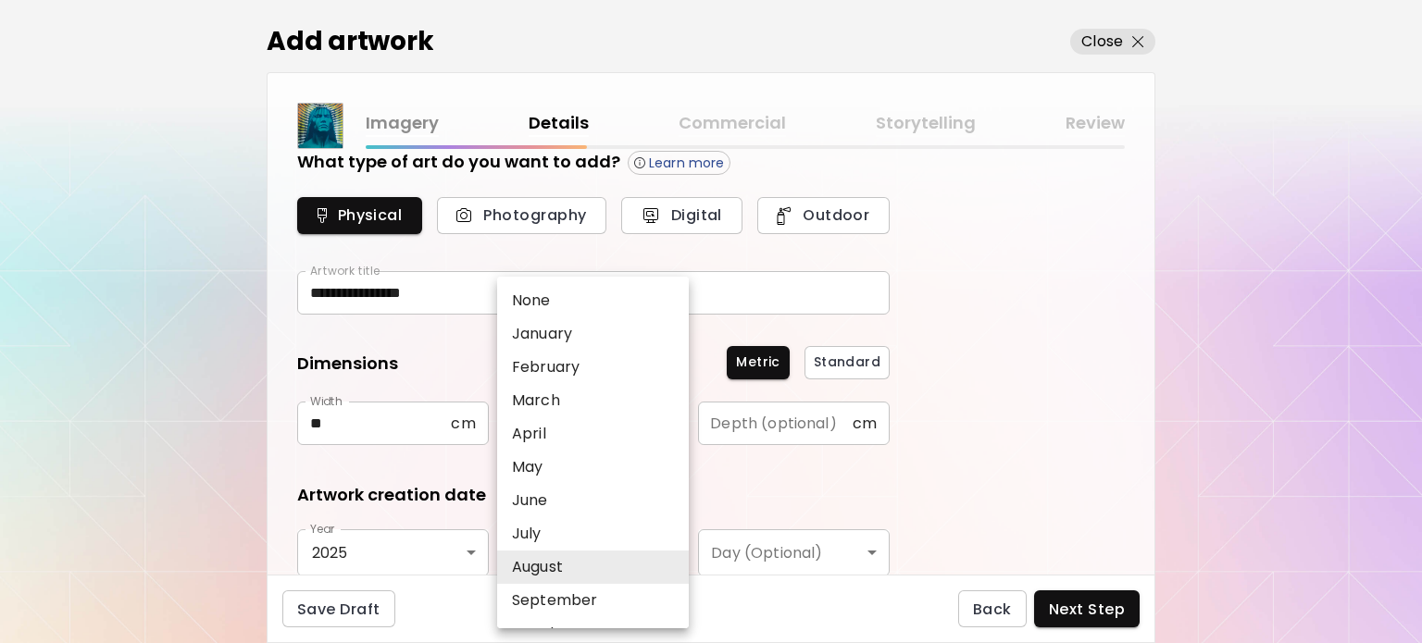
type input "******"
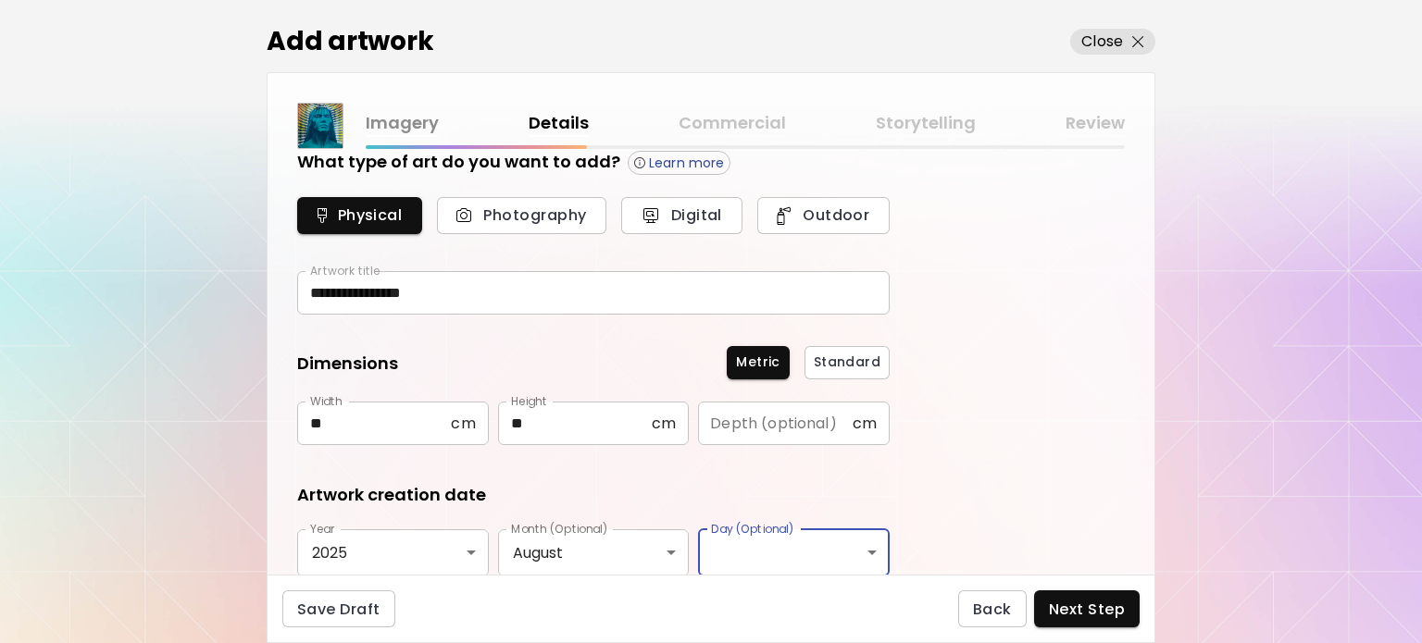
scroll to position [305, 0]
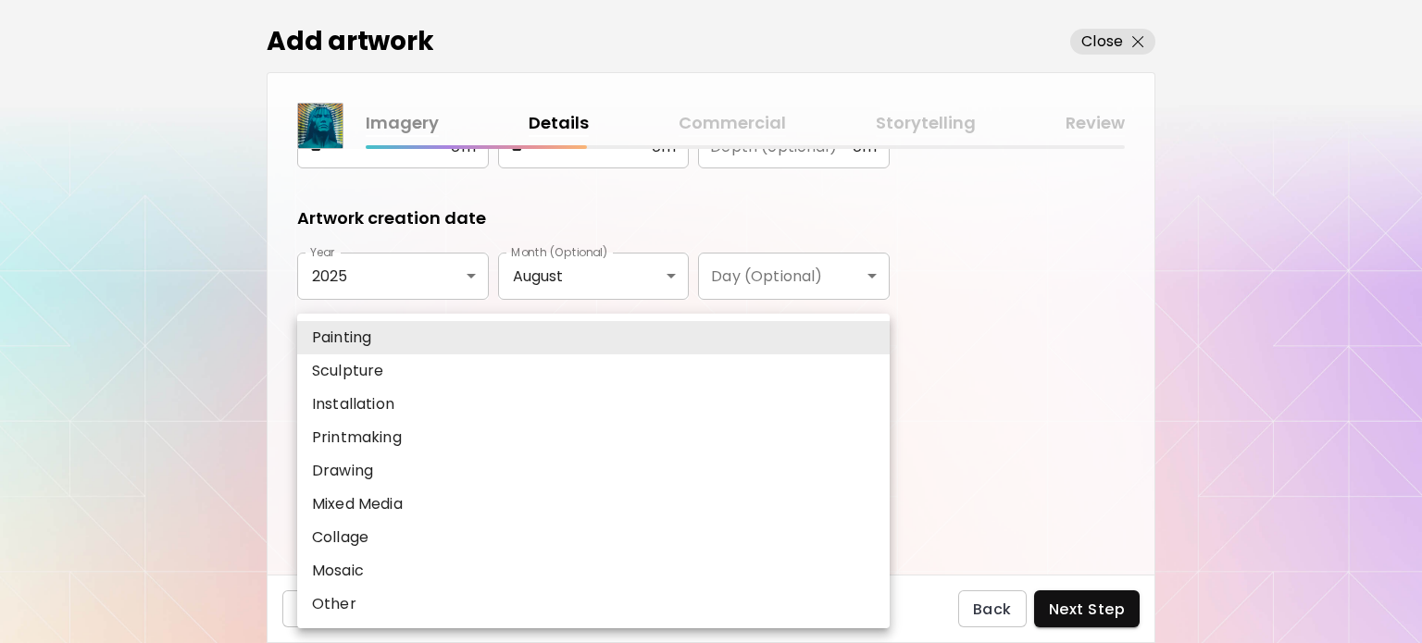
type input "********"
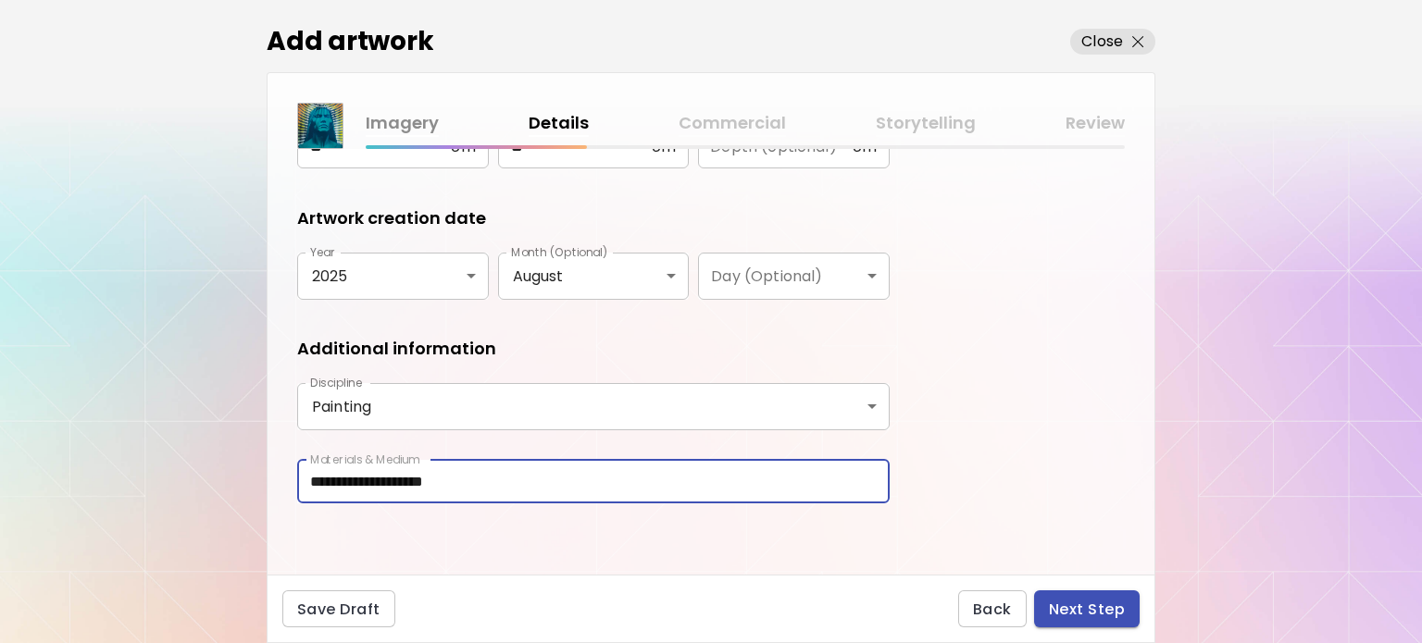
type input "**********"
click at [1072, 610] on span "Next Step" at bounding box center [1087, 609] width 76 height 19
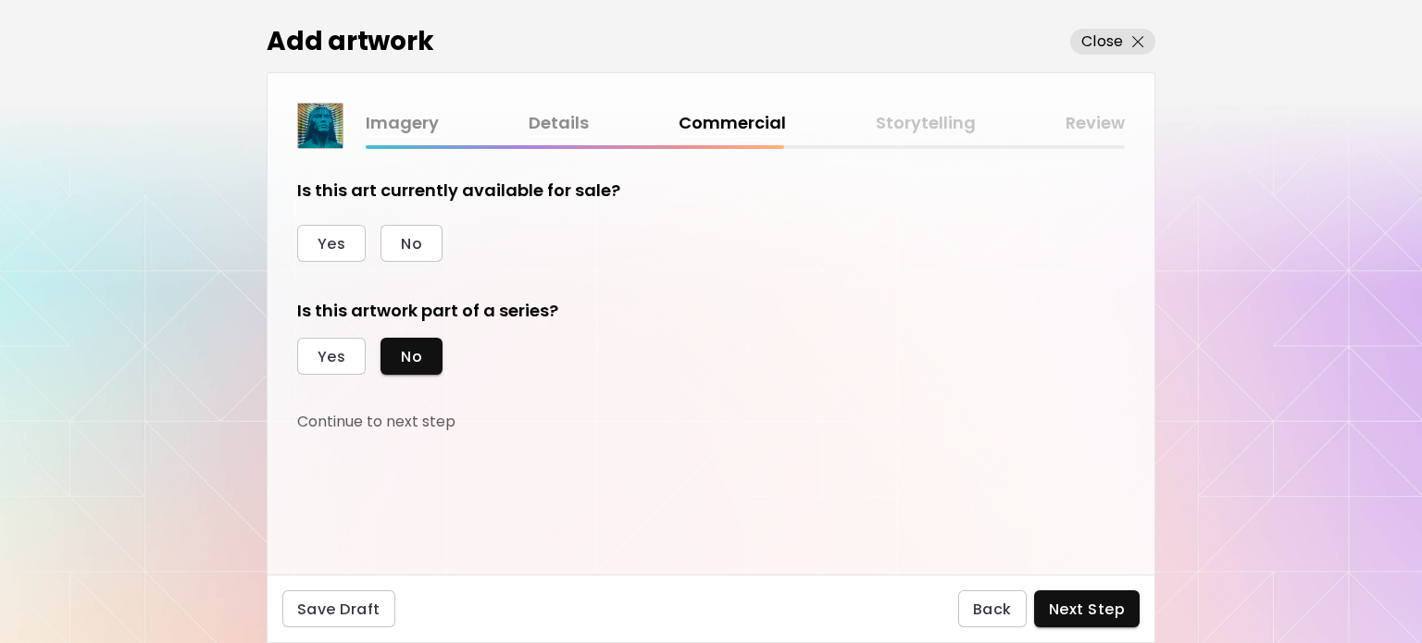
click at [321, 215] on div "Is this art currently available for sale? Yes No" at bounding box center [593, 220] width 592 height 83
click at [334, 247] on span "Yes" at bounding box center [332, 243] width 28 height 19
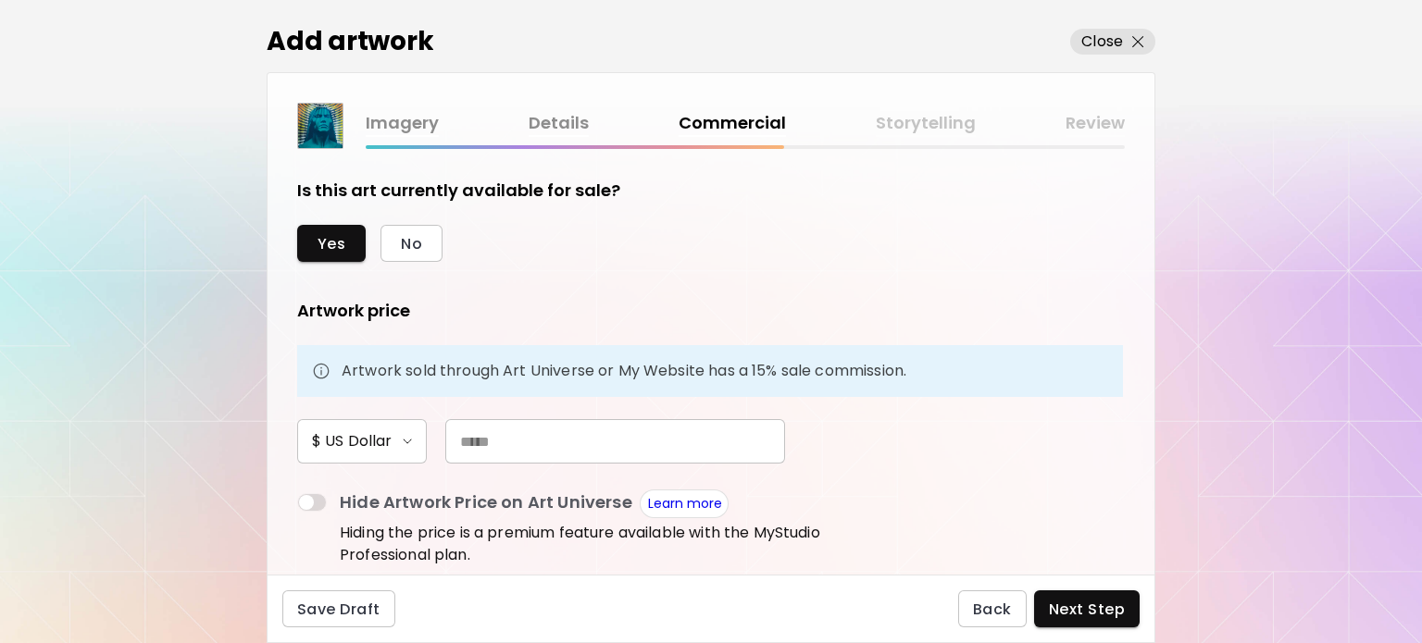
click at [473, 443] on input "text" at bounding box center [615, 441] width 340 height 44
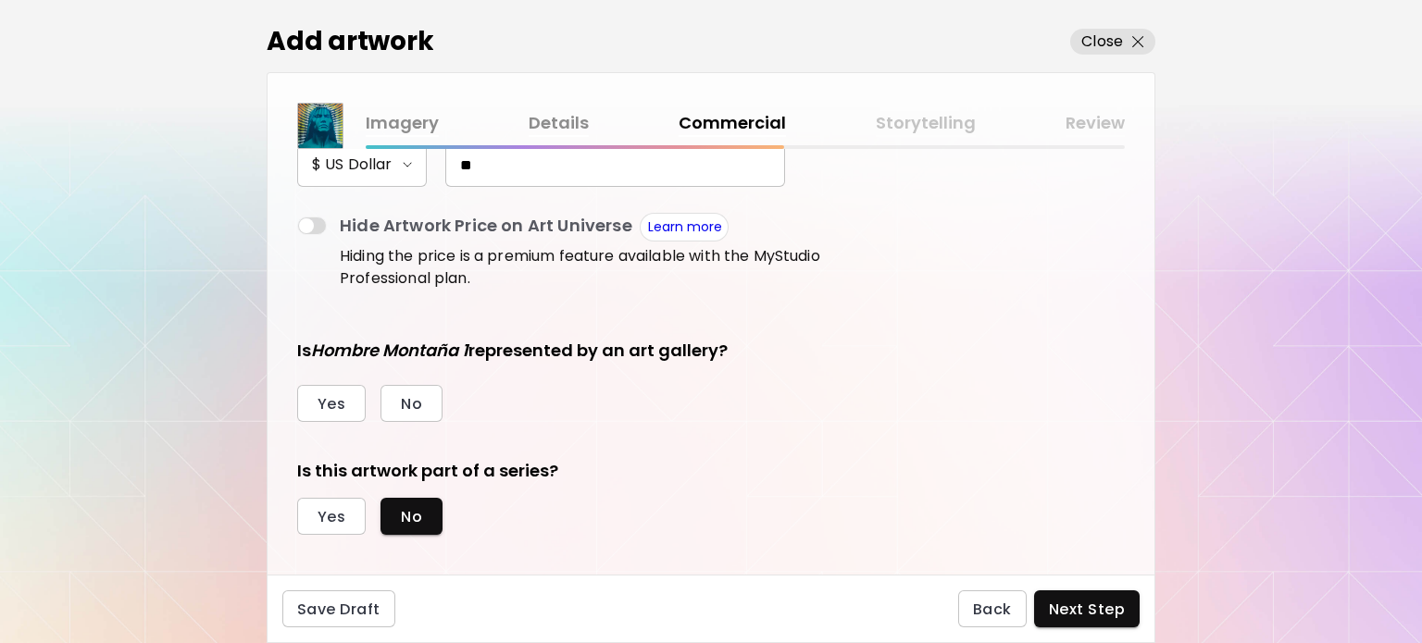
scroll to position [278, 0]
type input "**"
click at [404, 409] on span "No" at bounding box center [411, 402] width 21 height 19
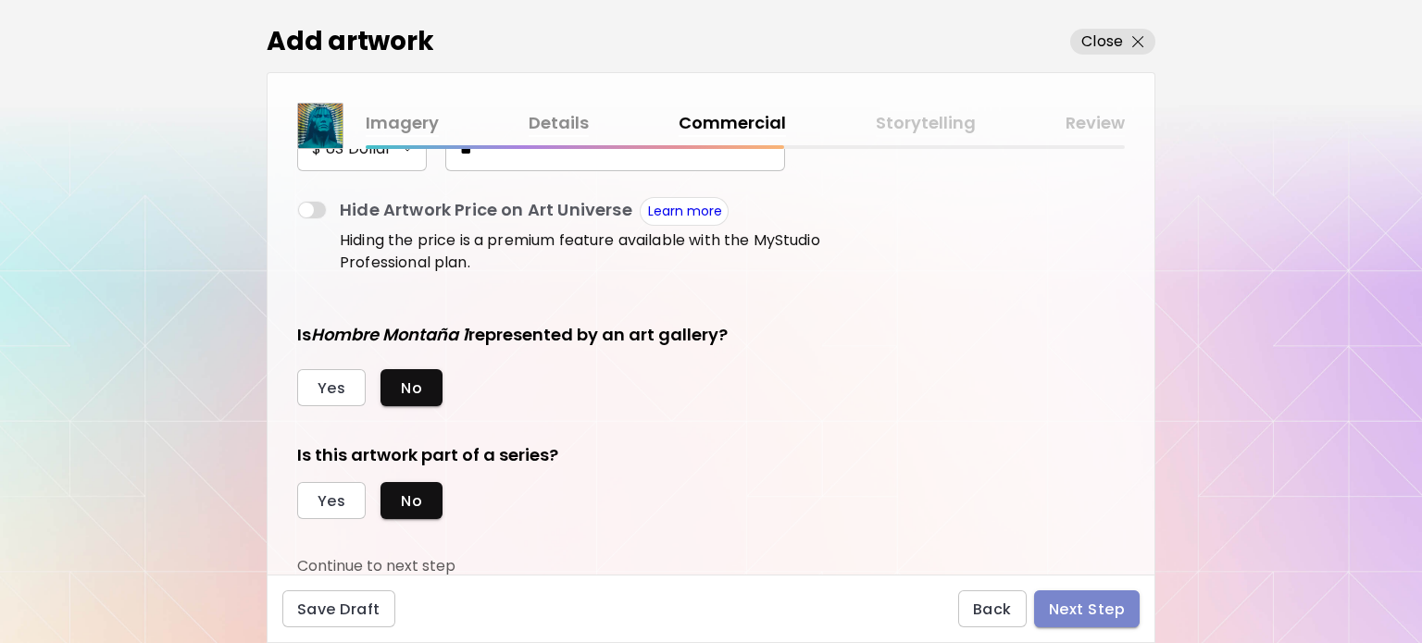
click at [1070, 603] on span "Next Step" at bounding box center [1087, 609] width 76 height 19
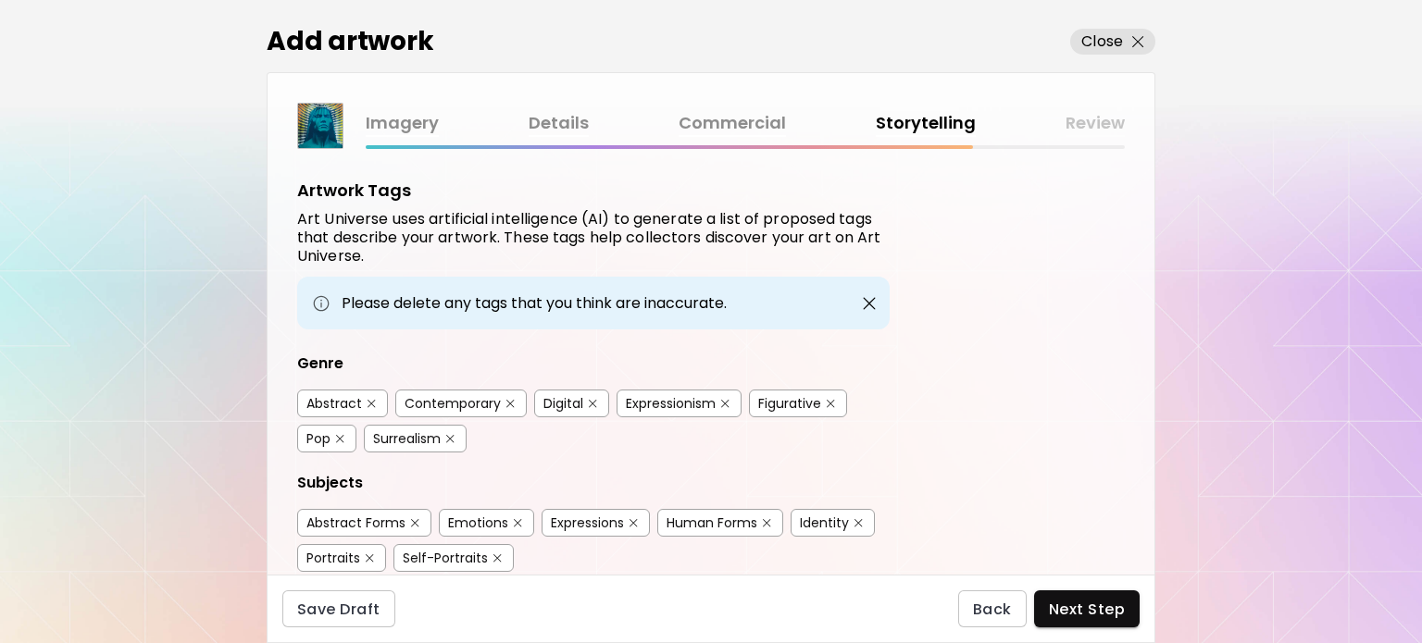
click at [467, 400] on div "Contemporary" at bounding box center [453, 403] width 96 height 19
click at [789, 406] on div "Figurative" at bounding box center [789, 403] width 63 height 19
click at [415, 437] on div "Surrealism" at bounding box center [407, 439] width 68 height 19
click at [494, 519] on div "Emotions" at bounding box center [478, 523] width 60 height 19
click at [696, 515] on div "Human Forms" at bounding box center [711, 523] width 91 height 19
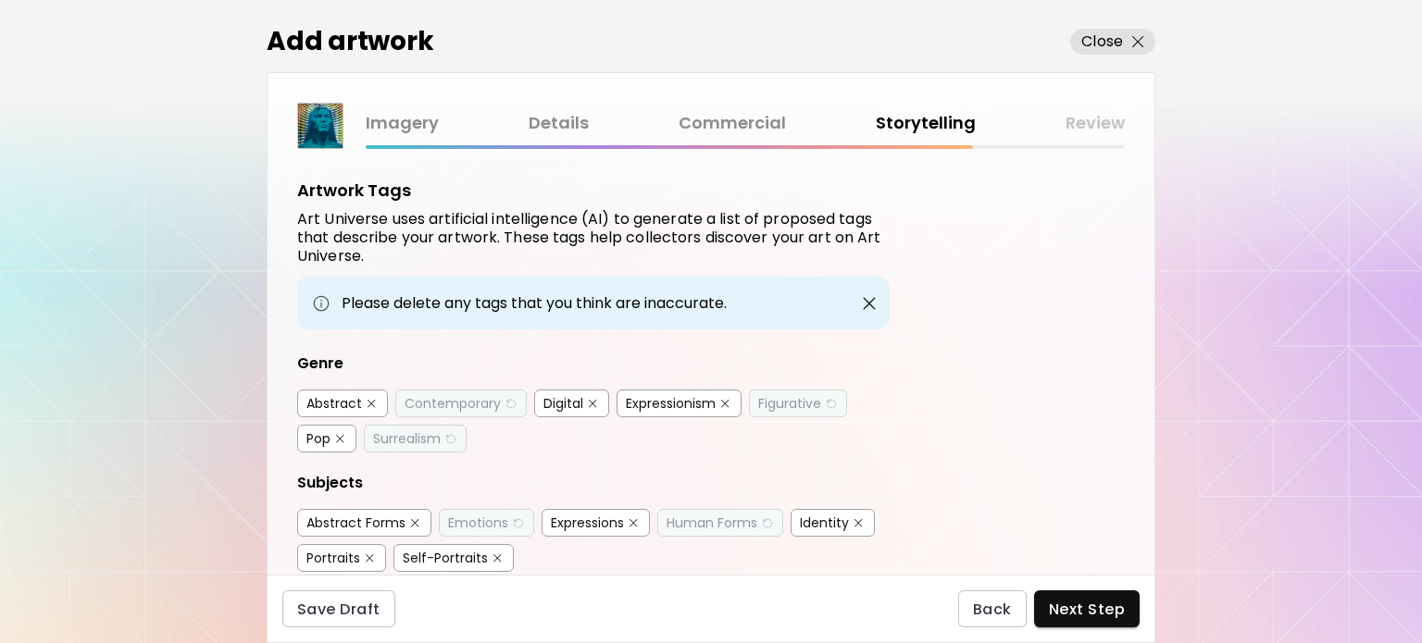
click at [827, 514] on div "Identity" at bounding box center [824, 523] width 49 height 19
click at [326, 553] on div "Portraits" at bounding box center [333, 558] width 54 height 19
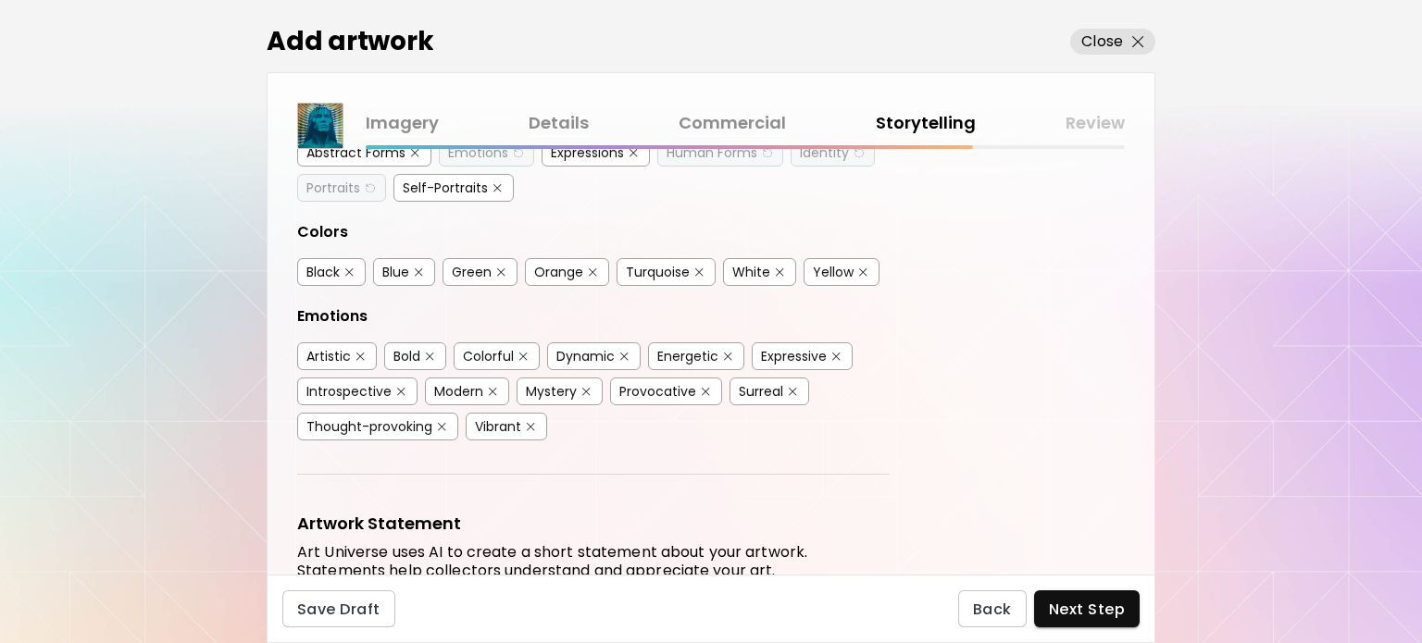
scroll to position [278, 0]
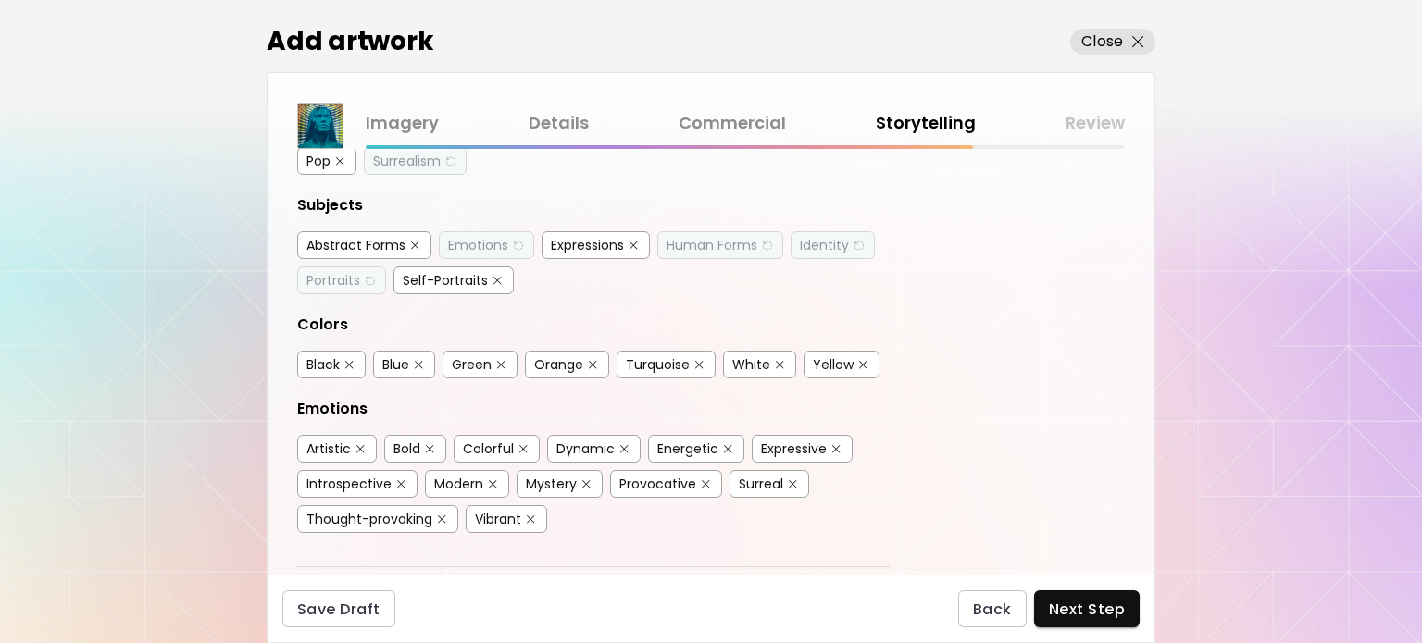
click at [392, 356] on div "Blue" at bounding box center [395, 364] width 27 height 19
click at [456, 357] on div "Green" at bounding box center [472, 364] width 40 height 19
click at [557, 355] on div "Orange" at bounding box center [558, 364] width 49 height 19
click at [825, 355] on div "Yellow" at bounding box center [833, 364] width 41 height 19
click at [414, 444] on div "Bold" at bounding box center [406, 449] width 27 height 19
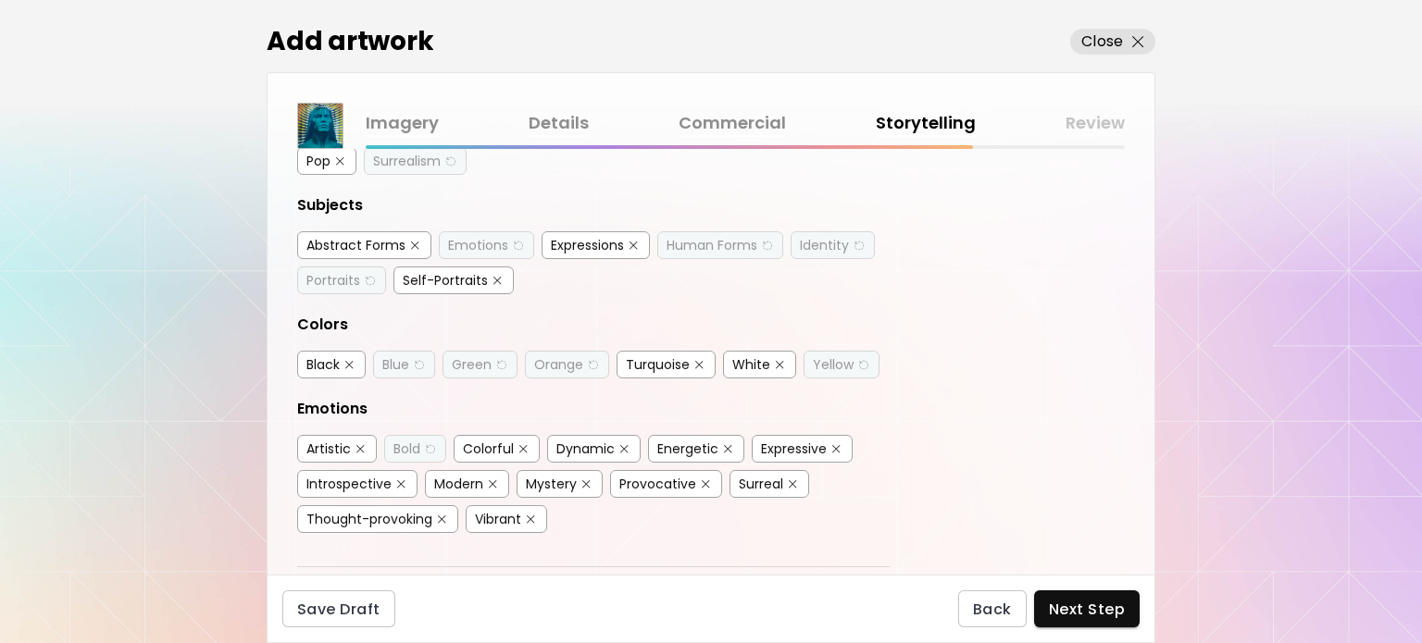
click at [354, 442] on button "button" at bounding box center [361, 449] width 14 height 14
click at [408, 442] on div "Bold" at bounding box center [406, 449] width 27 height 19
click at [455, 477] on div "Modern" at bounding box center [458, 484] width 49 height 19
click at [537, 477] on div "Mystery" at bounding box center [551, 484] width 51 height 19
click at [637, 477] on div "Provocative" at bounding box center [657, 484] width 77 height 19
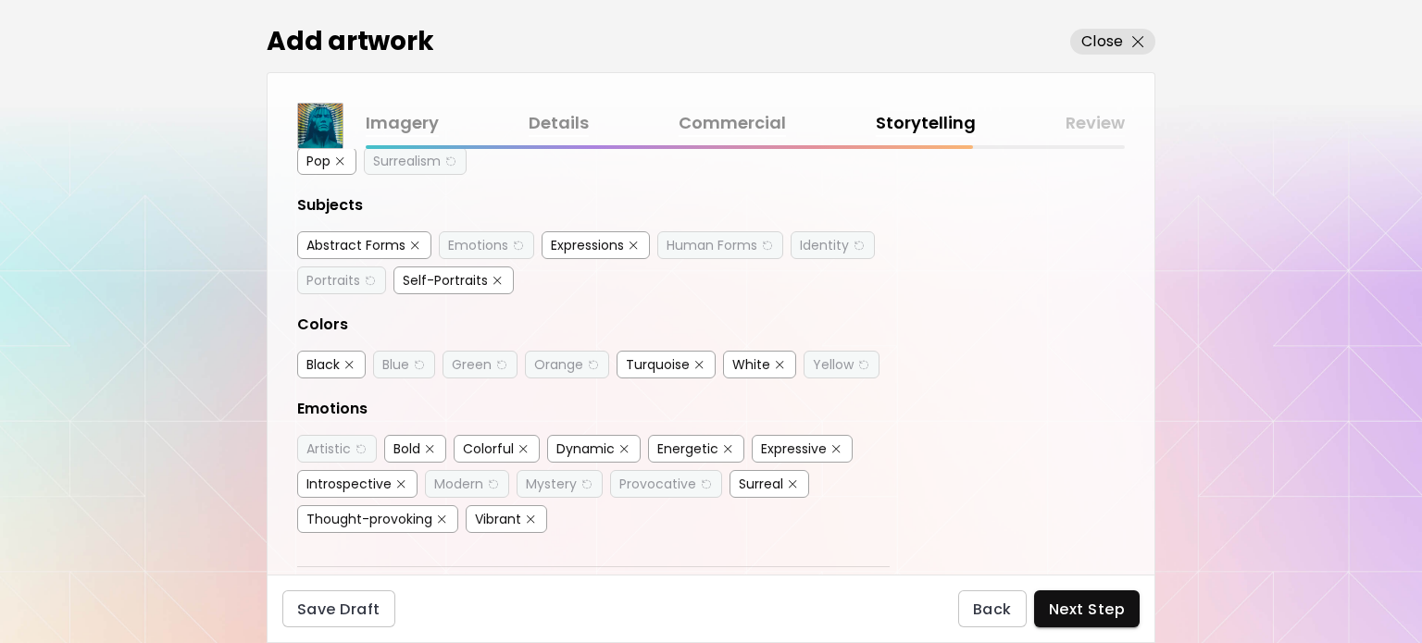
click at [634, 475] on div "Provocative" at bounding box center [657, 484] width 77 height 19
click at [753, 475] on div "Surreal" at bounding box center [761, 484] width 44 height 19
click at [504, 516] on div "Vibrant" at bounding box center [498, 519] width 46 height 19
click at [600, 440] on div "Dynamic" at bounding box center [585, 449] width 58 height 19
click at [770, 440] on div "Expressive" at bounding box center [794, 449] width 66 height 19
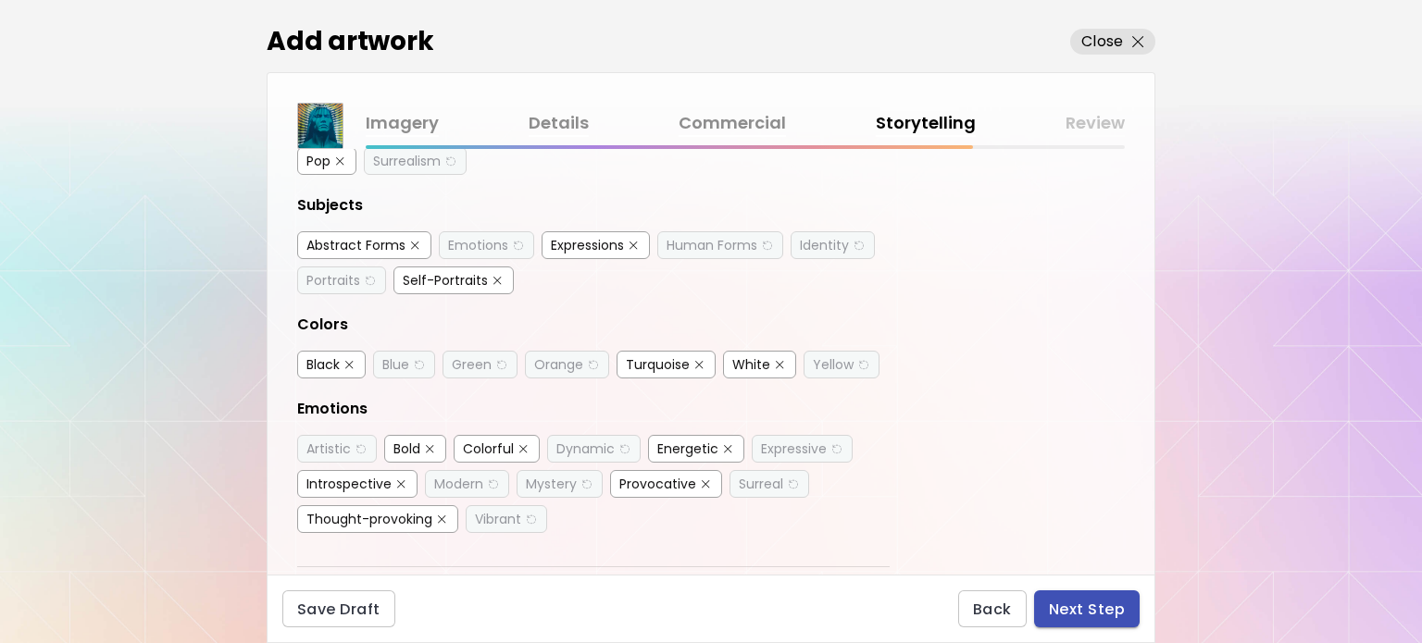
click at [1058, 609] on span "Next Step" at bounding box center [1087, 609] width 76 height 19
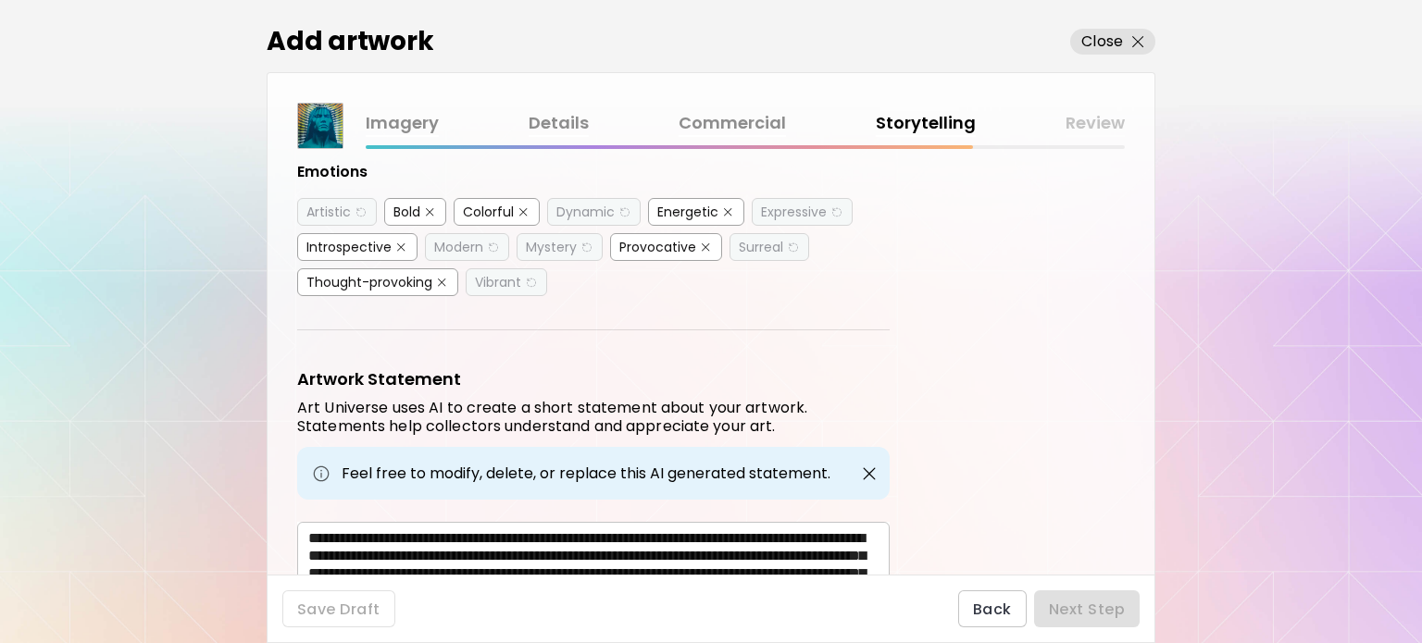
scroll to position [555, 0]
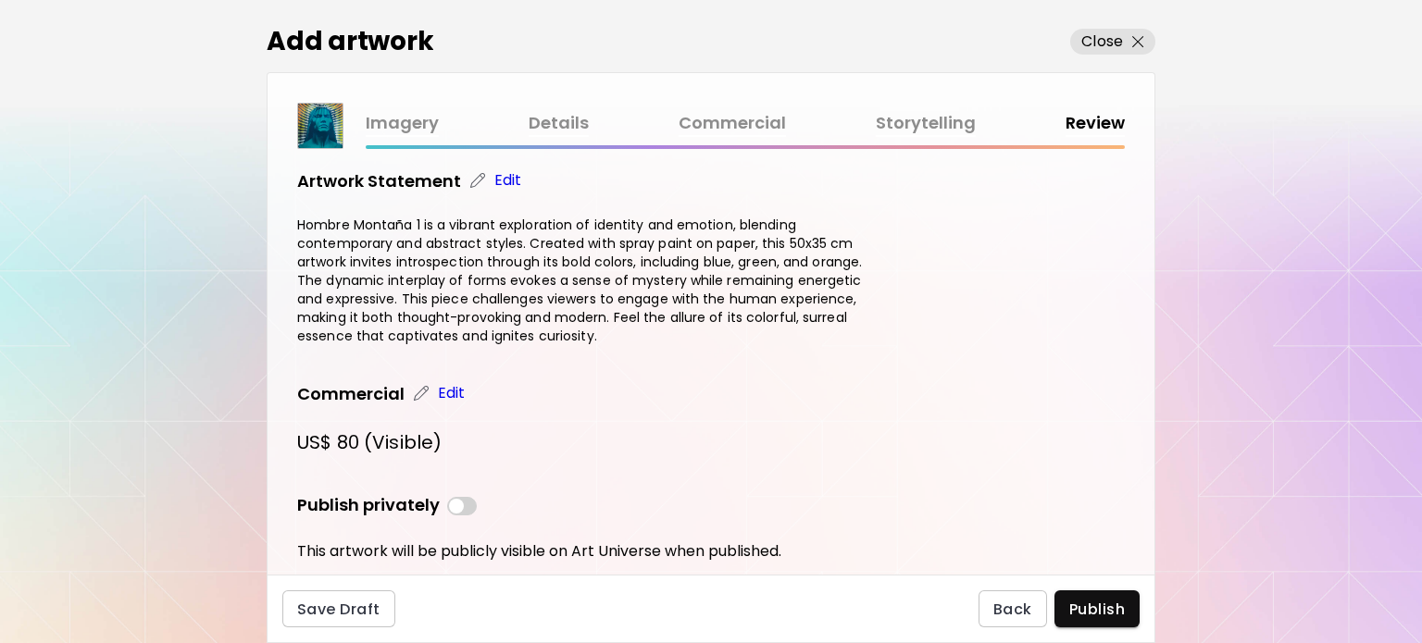
scroll to position [791, 0]
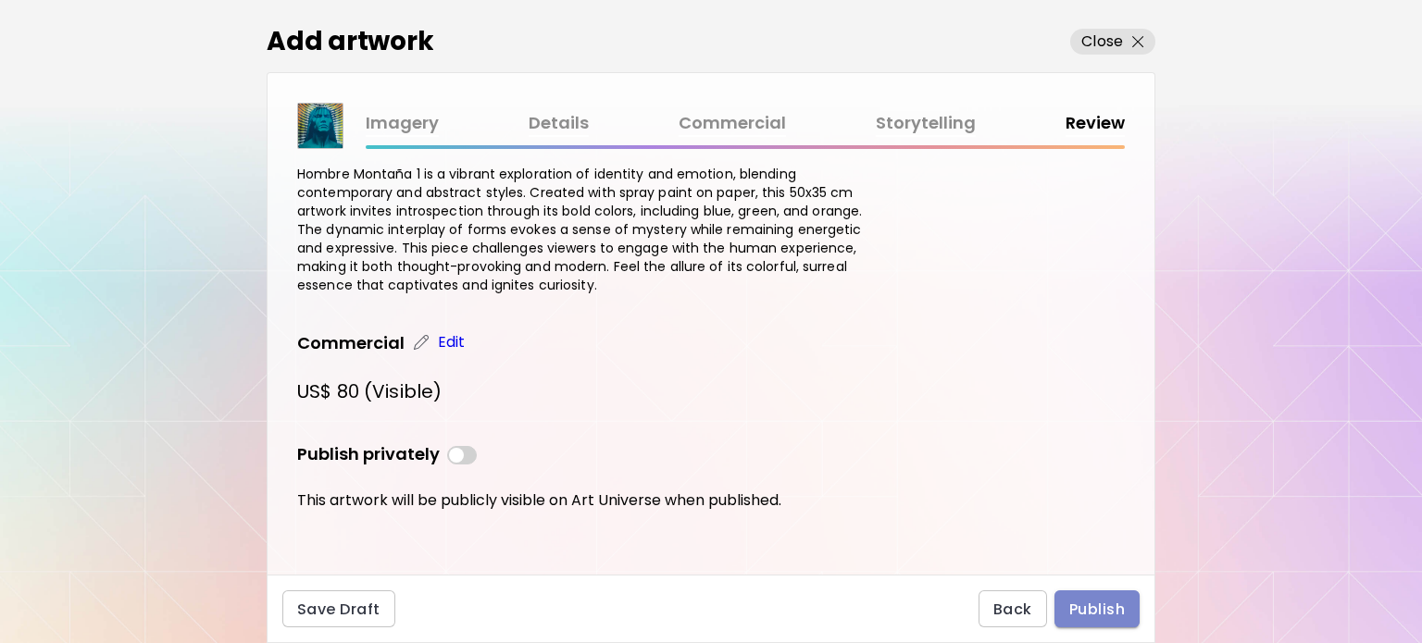
click at [1081, 607] on span "Publish" at bounding box center [1097, 609] width 56 height 19
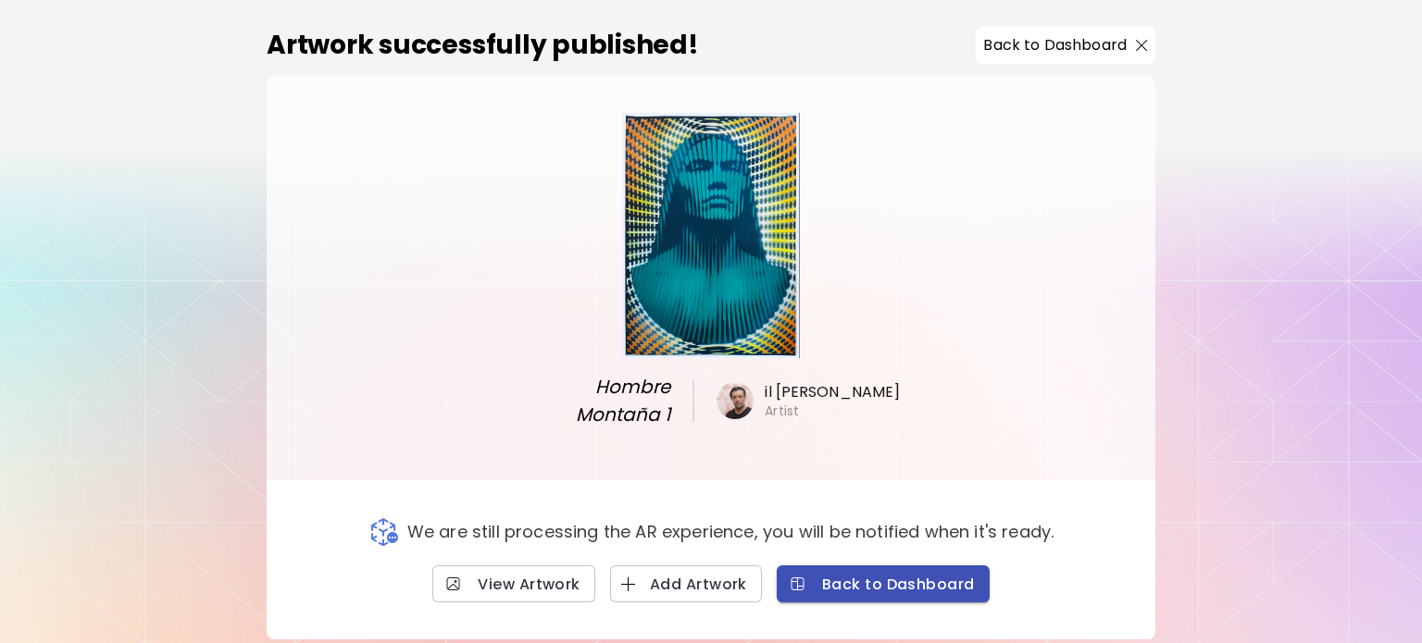
click at [874, 580] on span "Back to Dashboard" at bounding box center [882, 584] width 183 height 19
